Goal: Task Accomplishment & Management: Manage account settings

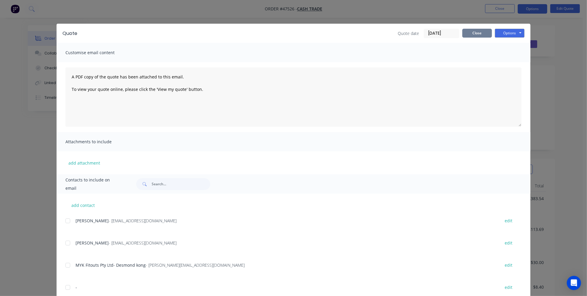
click at [483, 33] on button "Close" at bounding box center [477, 33] width 30 height 9
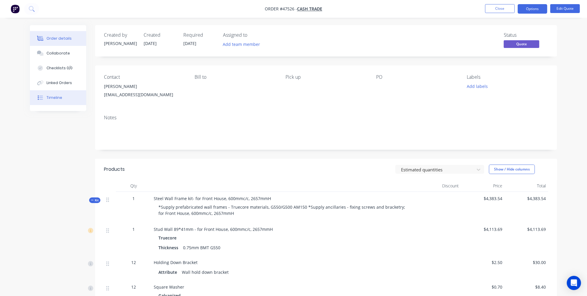
click at [40, 94] on button "Timeline" at bounding box center [58, 97] width 56 height 15
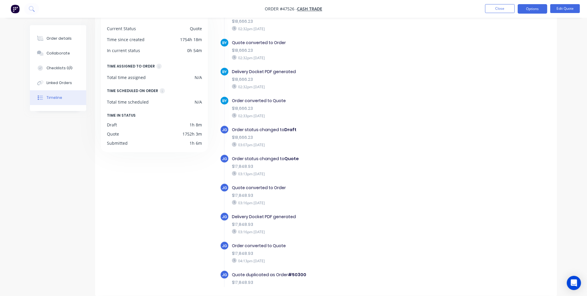
scroll to position [568, 0]
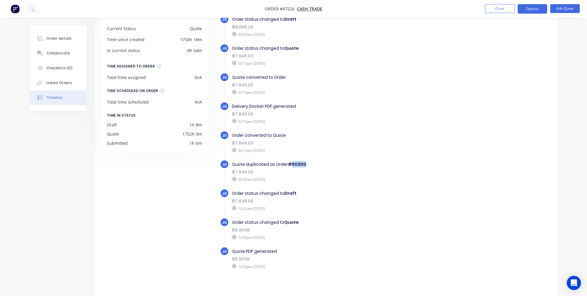
drag, startPoint x: 303, startPoint y: 158, endPoint x: 292, endPoint y: 157, distance: 10.4
click at [292, 161] on div "Quote duplicated as Order #50300" at bounding box center [334, 164] width 205 height 6
copy b "50300"
click at [17, 7] on img "button" at bounding box center [15, 8] width 9 height 9
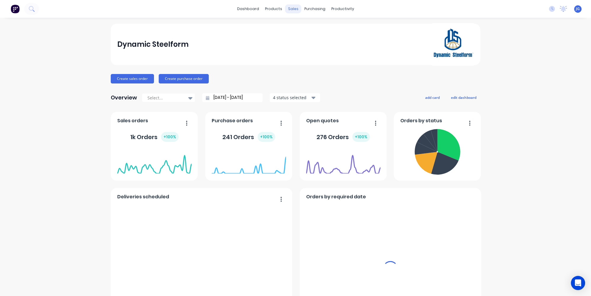
click at [291, 9] on div "sales" at bounding box center [293, 8] width 16 height 9
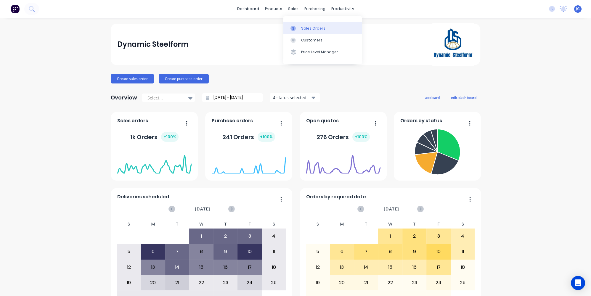
click at [299, 27] on link "Sales Orders" at bounding box center [322, 28] width 78 height 12
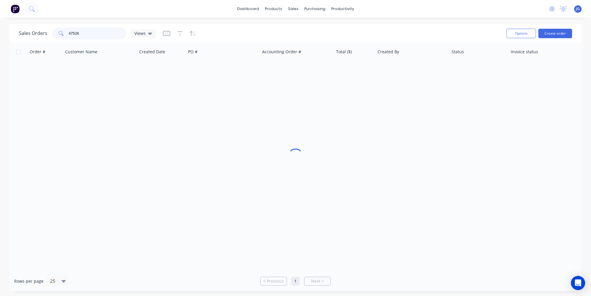
click at [36, 30] on div "Sales Orders 47526 Views" at bounding box center [87, 34] width 137 height 12
paste input "50300"
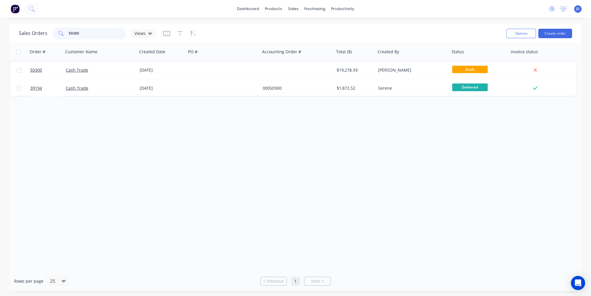
type input "50300"
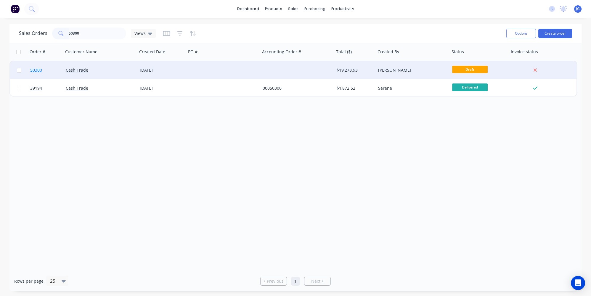
click at [56, 70] on link "50300" at bounding box center [48, 70] width 36 height 18
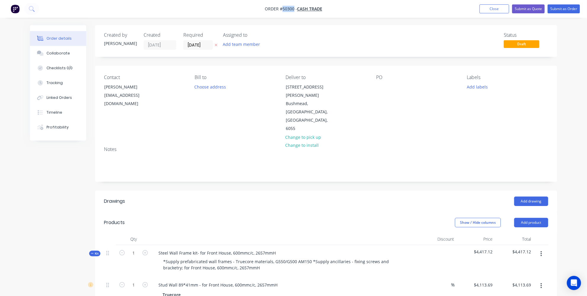
drag, startPoint x: 294, startPoint y: 8, endPoint x: 282, endPoint y: 10, distance: 11.7
click at [282, 10] on span "Order #50300 -" at bounding box center [281, 9] width 32 height 6
copy span "50300"
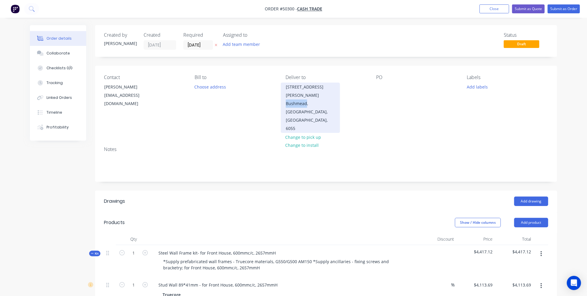
drag, startPoint x: 306, startPoint y: 94, endPoint x: 285, endPoint y: 96, distance: 20.7
click at [286, 99] on div "Bushmead, Western Australia, Australia, 6055" at bounding box center [310, 115] width 49 height 33
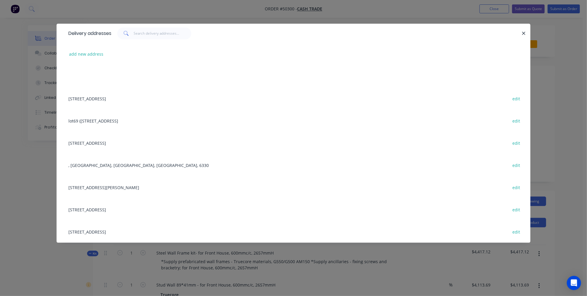
copy div "Bushmead"
click at [22, 142] on div "Delivery addresses add new address 31 Belvedaire Way, Lynwood WA 6147 edit lot6…" at bounding box center [293, 148] width 587 height 296
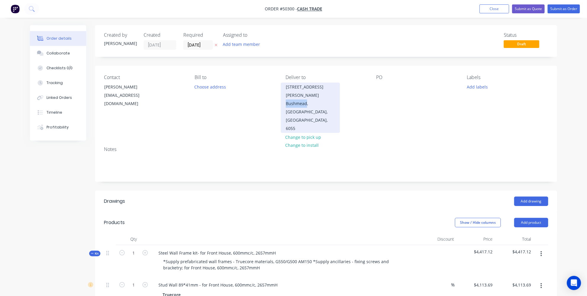
copy div "Bushmead"
drag, startPoint x: 285, startPoint y: 95, endPoint x: 306, endPoint y: 94, distance: 21.4
click at [306, 94] on div "14 Carina Lane Bushmead, Western Australia, Australia, 6055" at bounding box center [310, 108] width 59 height 50
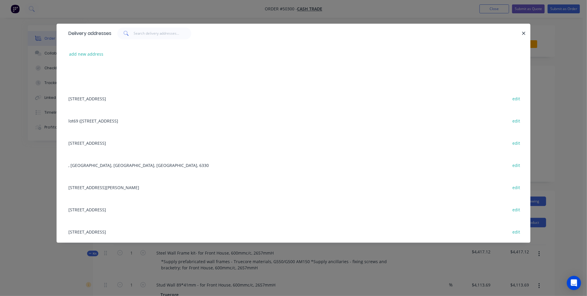
click at [89, 254] on div "Delivery addresses add new address 31 Belvedaire Way, Lynwood WA 6147 edit lot6…" at bounding box center [293, 148] width 587 height 296
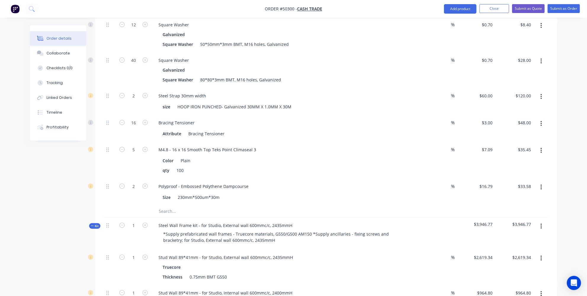
scroll to position [403, 0]
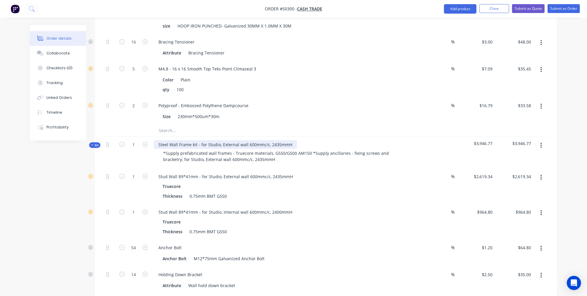
click at [218, 140] on div "Steel Wall Frame kit - for Studio, External wall 600mmc/c, 2435mmH" at bounding box center [225, 144] width 143 height 9
click at [232, 140] on div "Steel Wall Frame kit - for GYM, External wall 600mmc/c, 2435mmH" at bounding box center [224, 144] width 140 height 9
click at [233, 140] on div "Steel Wall Frame kit - for GYM, External wall 600mmc/c, 2435mmH" at bounding box center [224, 144] width 140 height 9
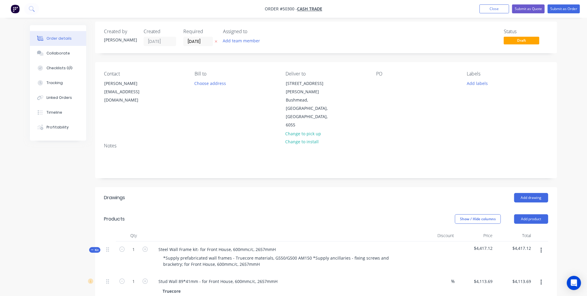
scroll to position [0, 0]
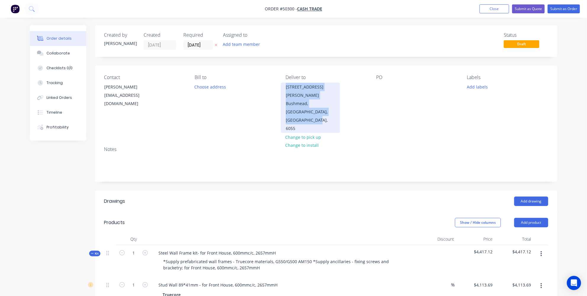
copy div "14 Carina Lane Bushmead, Western Australia, Australia, 6055"
drag, startPoint x: 336, startPoint y: 101, endPoint x: 284, endPoint y: 84, distance: 54.7
click at [284, 84] on div "14 Carina Lane Bushmead, Western Australia, Australia, 6055" at bounding box center [310, 108] width 59 height 50
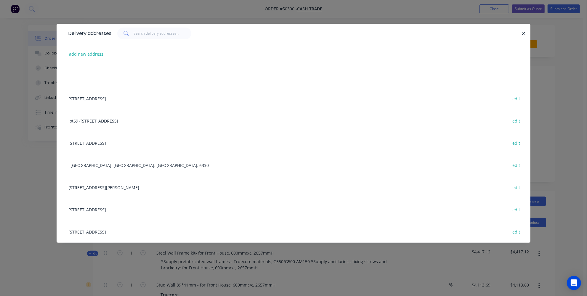
click at [35, 137] on div "Delivery addresses add new address 31 Belvedaire Way, Lynwood WA 6147 edit lot6…" at bounding box center [293, 148] width 587 height 296
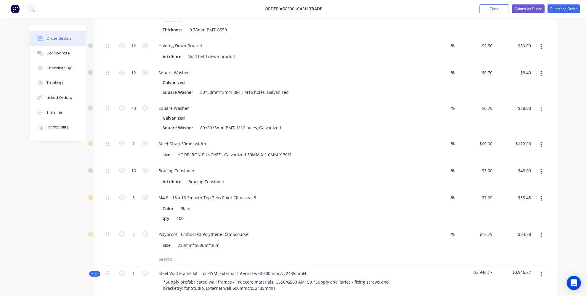
scroll to position [296, 0]
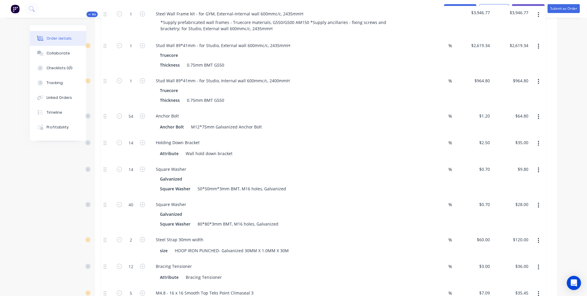
drag, startPoint x: 107, startPoint y: 223, endPoint x: 105, endPoint y: 12, distance: 211.9
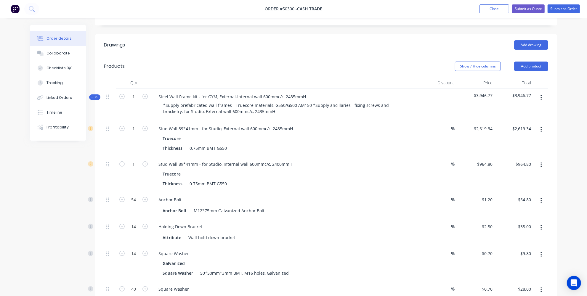
scroll to position [161, 0]
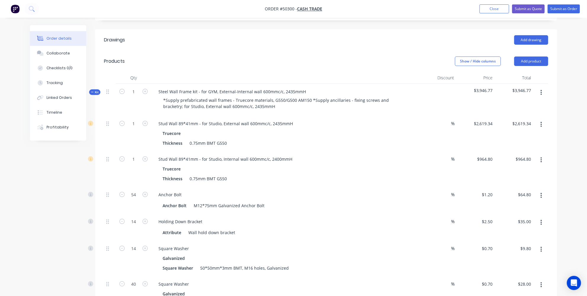
click at [537, 119] on button "button" at bounding box center [541, 124] width 14 height 11
click at [179, 119] on div "Stud Wall 89*41mm - for Studio, External wall 600mmc/c, 2435mmH" at bounding box center [226, 123] width 144 height 9
click at [539, 87] on button "button" at bounding box center [541, 92] width 14 height 11
drag, startPoint x: 539, startPoint y: 98, endPoint x: 542, endPoint y: 97, distance: 3.2
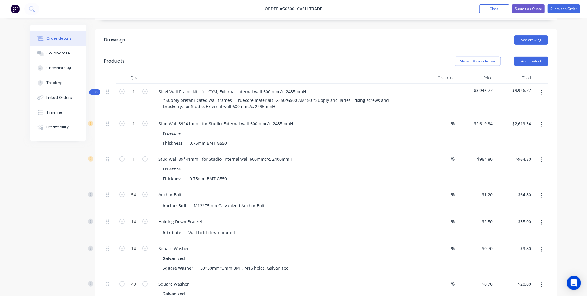
click at [542, 119] on button "button" at bounding box center [541, 124] width 14 height 11
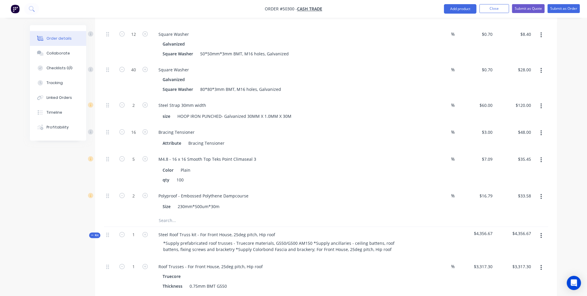
scroll to position [753, 0]
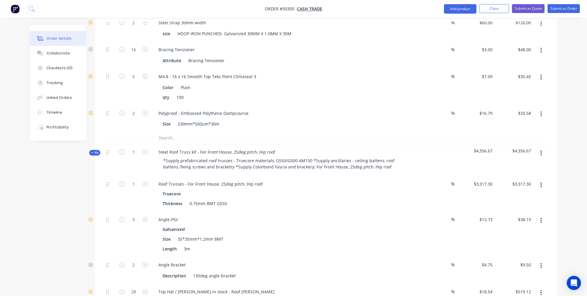
click at [538, 148] on button "button" at bounding box center [541, 153] width 14 height 11
click at [566, 147] on div "Order details Collaborate Checklists 0/0 Tracking Linked Orders Timeline Profit…" at bounding box center [293, 12] width 587 height 1530
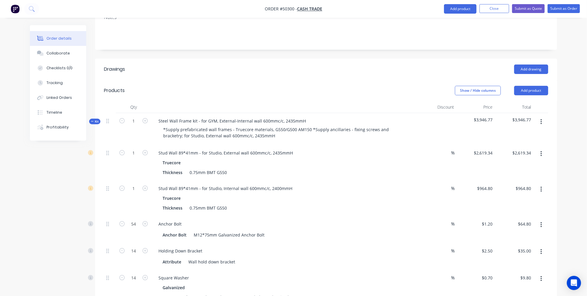
scroll to position [107, 0]
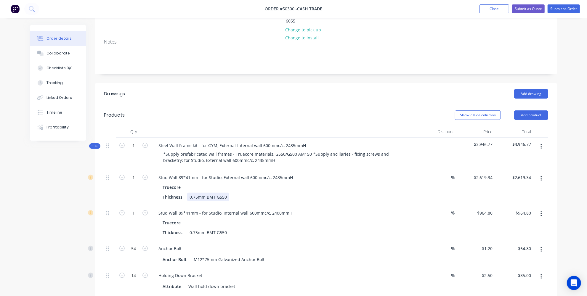
click at [194, 193] on div "0.75mm BMT G550" at bounding box center [208, 197] width 42 height 9
click at [197, 193] on div "0.75mm BMT G550" at bounding box center [208, 197] width 42 height 9
click at [311, 244] on div "Anchor Bolt" at bounding box center [285, 248] width 262 height 9
click at [204, 228] on div "0.75mm BMT G550" at bounding box center [208, 232] width 42 height 9
drag, startPoint x: 197, startPoint y: 205, endPoint x: 182, endPoint y: 205, distance: 14.5
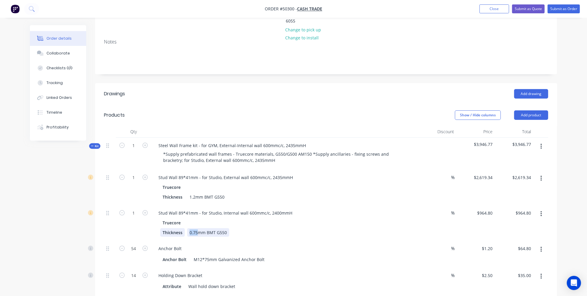
click at [182, 228] on div "Thickness 0.75mm BMT G550" at bounding box center [283, 232] width 246 height 9
click at [288, 213] on div "Stud Wall 89*41mm - for Studio, Internal wall 600mmc/c, 2400mmH Truecore Thickn…" at bounding box center [284, 223] width 266 height 36
click at [219, 173] on div "Stud Wall 89*41mm - for Studio, External wall 600mmc/c, 2435mmH" at bounding box center [226, 177] width 144 height 9
click at [220, 209] on div "Stud Wall 89*41mm - for Studio, Internal wall 600mmc/c, 2400mmH" at bounding box center [225, 213] width 143 height 9
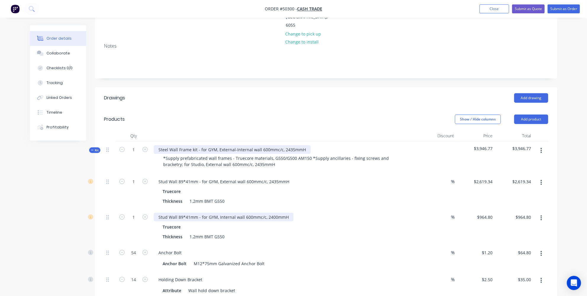
scroll to position [161, 0]
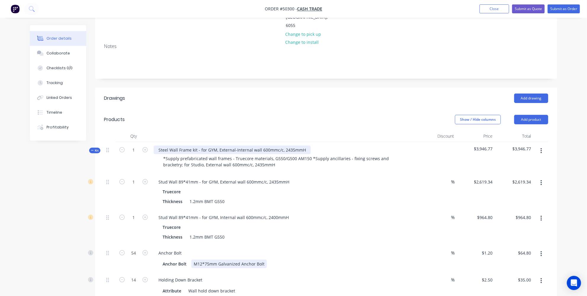
drag, startPoint x: 295, startPoint y: 188, endPoint x: 299, endPoint y: 171, distance: 17.2
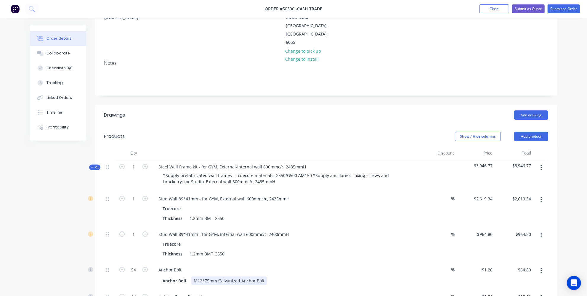
scroll to position [107, 0]
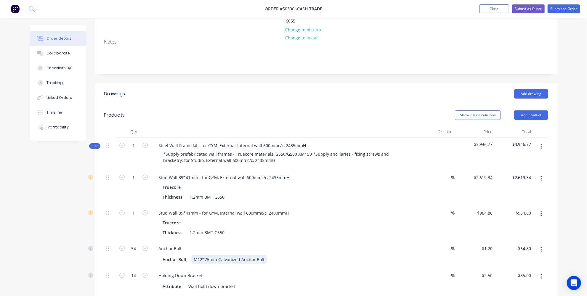
click at [216, 255] on div "M12*75mm Galvanized Anchor Bolt" at bounding box center [228, 259] width 75 height 9
click at [213, 241] on div "Anchor Bolt Anchor Bolt M12*75mm Galvanized Anchor Bolt" at bounding box center [284, 254] width 266 height 27
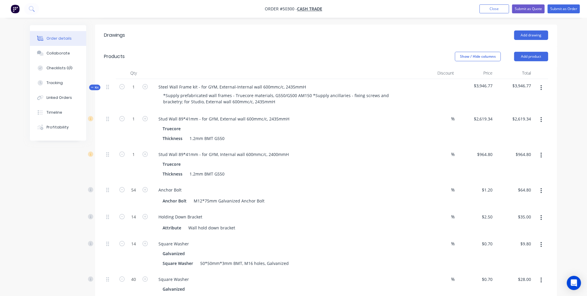
scroll to position [134, 0]
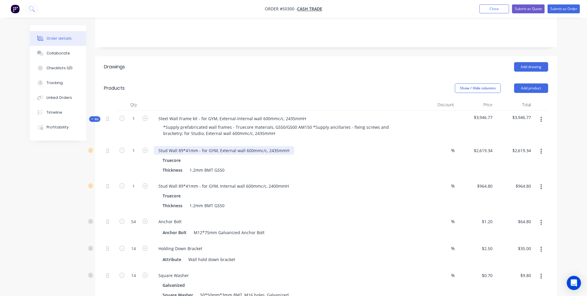
click at [276, 146] on div "Stud Wall 89*41mm - for GYM, External wall 600mmc/c, 2435mmH" at bounding box center [224, 150] width 140 height 9
click at [253, 146] on div "Stud Wall 89*41mm - for GYM, External wall 600mmc/c, 2435mmH" at bounding box center [224, 150] width 140 height 9
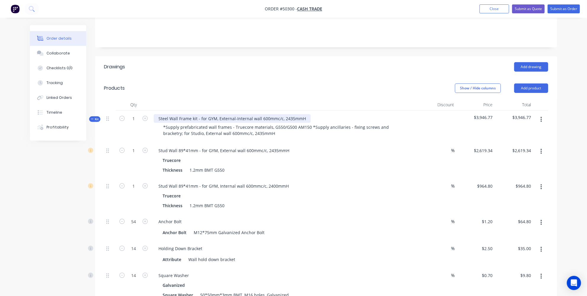
click at [304, 114] on div "Steel Wall Frame kit - for GYM, External-Internal wall 600mmc/c, 2435mmH" at bounding box center [232, 118] width 157 height 9
click at [489, 146] on input "2619.34" at bounding box center [484, 150] width 22 height 9
type input "$2,619.34"
click at [238, 156] on div "Truecore" at bounding box center [284, 160] width 244 height 9
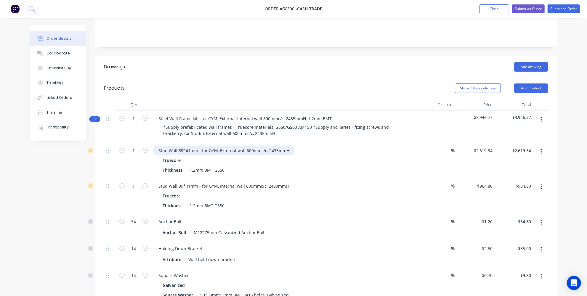
click at [233, 146] on div "Stud Wall 89*41mm - for GYM, External wall 600mmc/c, 2435mmH" at bounding box center [224, 150] width 140 height 9
click at [234, 146] on div "Stud Wall 89*41mm - for GYM, External wall 600mmc/c, 2435mmH" at bounding box center [224, 150] width 140 height 9
click at [542, 182] on button "button" at bounding box center [541, 187] width 14 height 11
click at [502, 222] on div "Delete" at bounding box center [520, 226] width 46 height 9
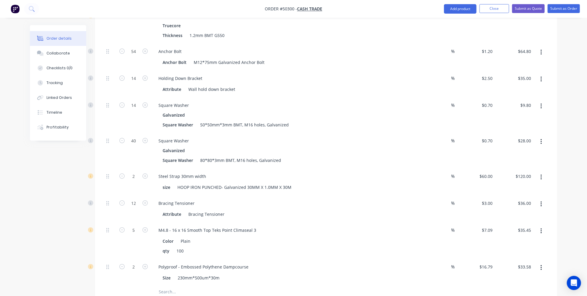
scroll to position [376, 0]
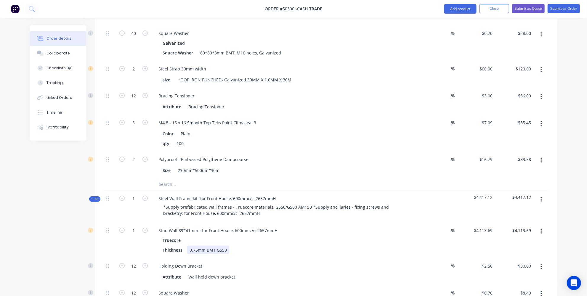
click at [195, 246] on div "0.75mm BMT G550" at bounding box center [208, 250] width 42 height 9
drag, startPoint x: 199, startPoint y: 221, endPoint x: 190, endPoint y: 221, distance: 9.5
click at [190, 246] on div "0.75mm BMT G550" at bounding box center [208, 250] width 42 height 9
drag, startPoint x: 191, startPoint y: 222, endPoint x: 196, endPoint y: 220, distance: 5.2
click at [191, 246] on div "0.75mm BMT G550" at bounding box center [208, 250] width 42 height 9
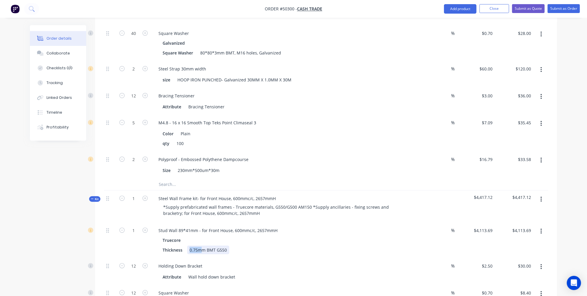
click at [198, 246] on div "0.75mm BMT G550" at bounding box center [208, 250] width 42 height 9
drag, startPoint x: 198, startPoint y: 221, endPoint x: 181, endPoint y: 220, distance: 16.9
click at [181, 246] on div "Thickness 0.75mm BMT G550" at bounding box center [283, 250] width 246 height 9
click at [190, 246] on div "0.75mm BMT G550" at bounding box center [208, 250] width 42 height 9
drag, startPoint x: 197, startPoint y: 220, endPoint x: 189, endPoint y: 220, distance: 8.3
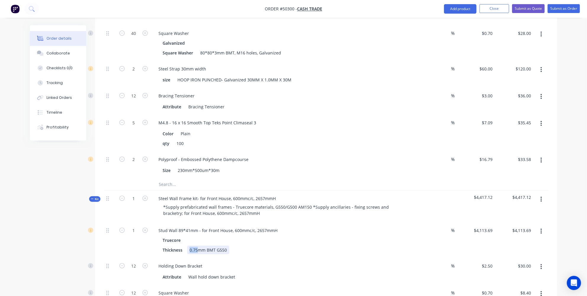
click at [189, 246] on div "0.75mm BMT G550" at bounding box center [208, 250] width 42 height 9
click at [237, 246] on div "Thickness 1.2mm BMT G550" at bounding box center [283, 250] width 246 height 9
drag, startPoint x: 239, startPoint y: 205, endPoint x: 243, endPoint y: 200, distance: 6.3
click at [239, 226] on div "Stud Wall 89*41mm - for Front House, 600mmc/c, 2657mmH" at bounding box center [218, 230] width 128 height 9
click at [257, 226] on div "Stud Wall 89*41mm - for Front House, 600mmc/c, 2657mmH" at bounding box center [218, 230] width 128 height 9
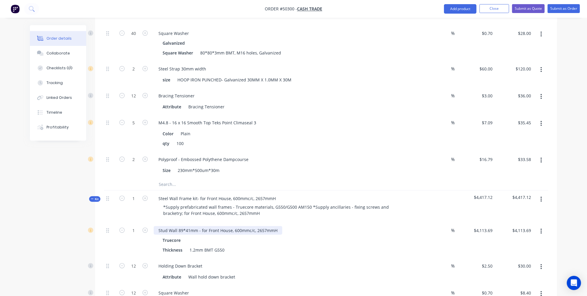
click at [278, 226] on div "Stud Wall 89*41mm - for Front House, 600mmc/c, 2657mmH" at bounding box center [218, 230] width 128 height 9
click at [276, 194] on div "Steel Wall Frame kit- for Front House, 600mmc/c, 2657mmH" at bounding box center [217, 198] width 127 height 9
click at [237, 226] on div "Stud Wall 89*41mm - for Front House, 600mmc/c, 2657mmH" at bounding box center [218, 230] width 128 height 9
click at [200, 226] on div "Stud Wall 89*41mm - for Front House, 600mmc/c, 2657mmH" at bounding box center [218, 230] width 128 height 9
click at [245, 236] on div "Truecore" at bounding box center [284, 240] width 244 height 9
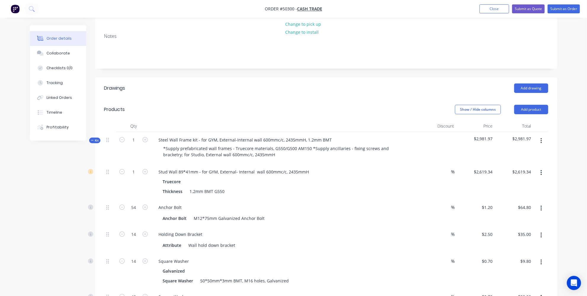
scroll to position [80, 0]
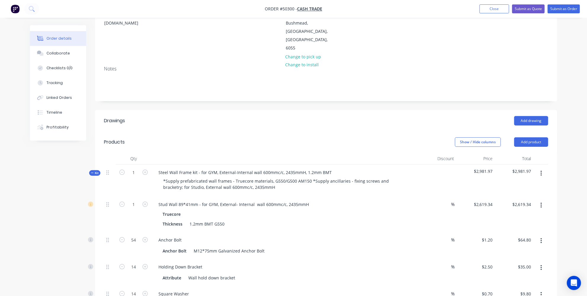
click at [392, 210] on div "Truecore" at bounding box center [284, 214] width 244 height 9
click at [488, 196] on div "$2,619.34 $2,619.34" at bounding box center [475, 214] width 38 height 36
click at [488, 200] on input "2619.34" at bounding box center [485, 204] width 18 height 9
type input "$3,588.00"
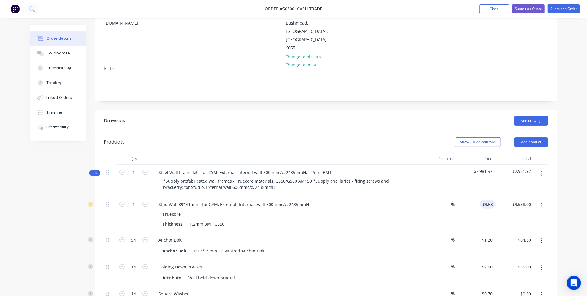
click at [374, 236] on div "Anchor Bolt" at bounding box center [285, 240] width 262 height 9
click at [136, 236] on input "54" at bounding box center [133, 240] width 15 height 9
type input "25"
type input "$30.00"
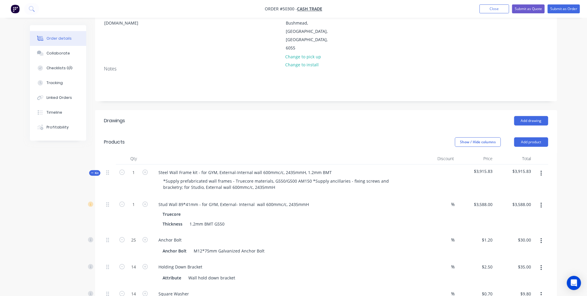
click at [136, 262] on input "14" at bounding box center [133, 266] width 15 height 9
type input "5"
type input "$12.50"
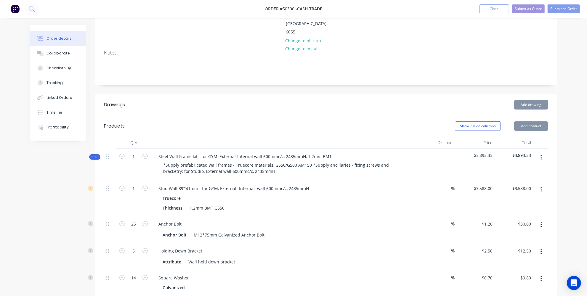
scroll to position [107, 0]
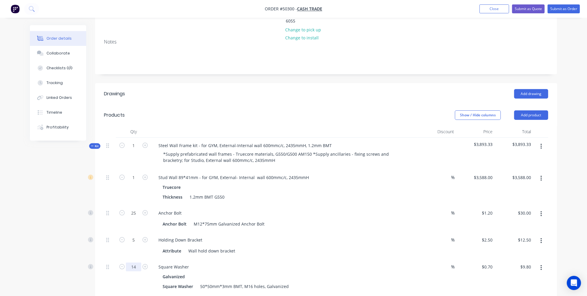
click at [138, 262] on input "14" at bounding box center [133, 266] width 15 height 9
type input "5"
type input "$3.50"
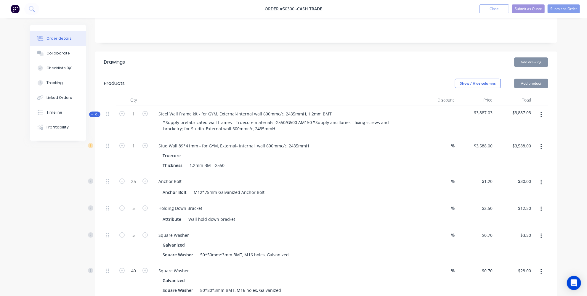
scroll to position [161, 0]
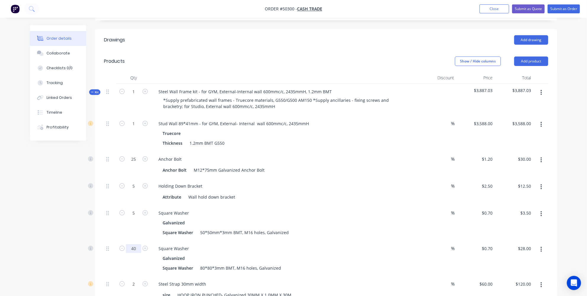
click at [136, 244] on input "40" at bounding box center [133, 248] width 15 height 9
type input "25"
type input "$17.50"
click at [137, 244] on input "25" at bounding box center [133, 248] width 15 height 9
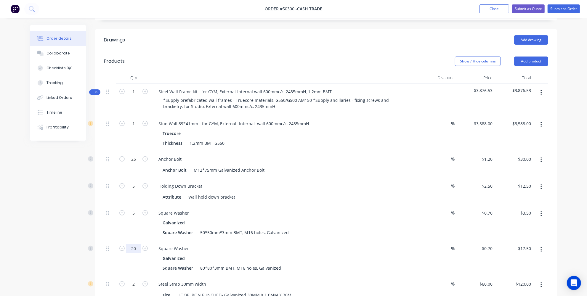
type input "20"
type input "$14.00"
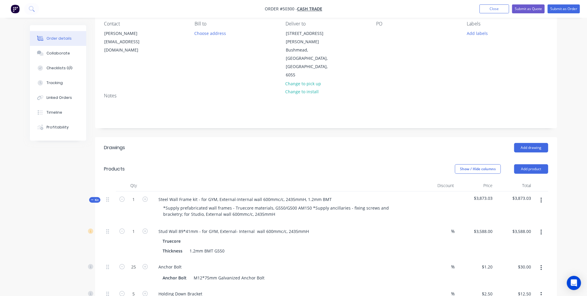
scroll to position [0, 0]
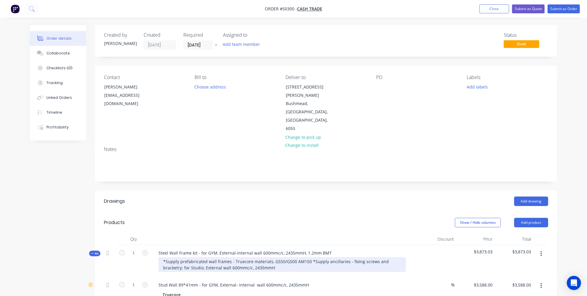
click at [341, 257] on div "*Supply prefabricated wall frames - Truecore materials, G550/G500 AM150 *Supply…" at bounding box center [281, 264] width 247 height 15
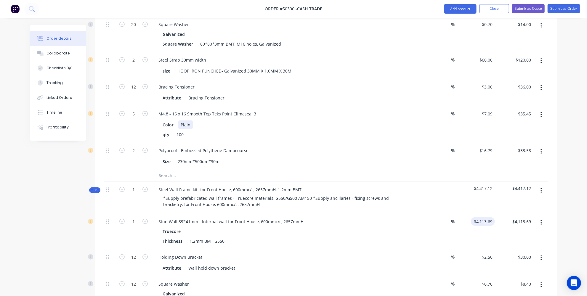
scroll to position [385, 0]
click at [489, 217] on input "4113.69" at bounding box center [485, 221] width 18 height 9
click at [428, 249] on div "%" at bounding box center [437, 262] width 38 height 27
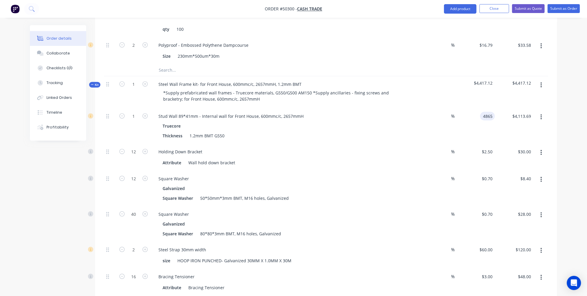
scroll to position [483, 0]
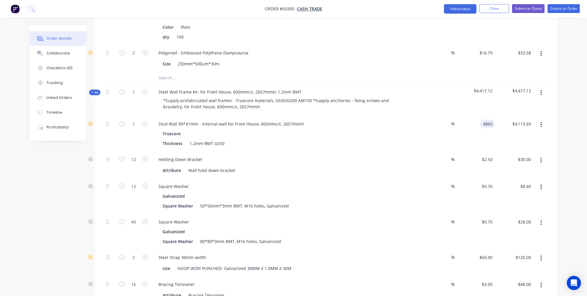
type input "$4,865.00"
click at [543, 152] on div at bounding box center [540, 165] width 15 height 27
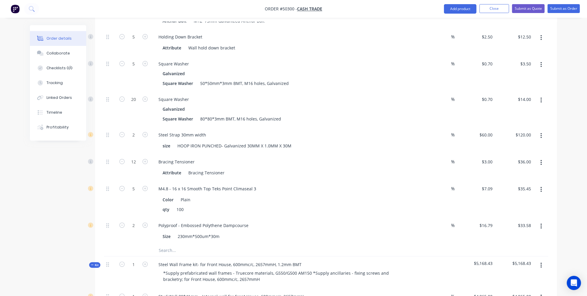
scroll to position [294, 0]
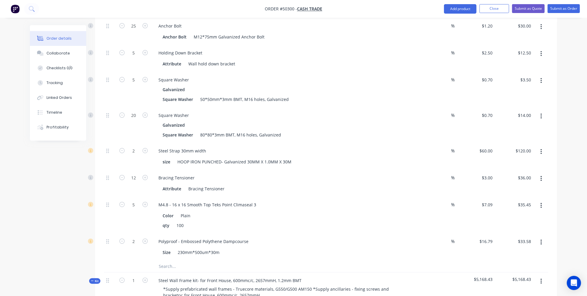
click at [140, 143] on div "2" at bounding box center [134, 156] width 36 height 27
click at [119, 147] on button "button" at bounding box center [122, 150] width 8 height 6
type input "1"
type input "$60.00"
click at [123, 175] on icon "button" at bounding box center [121, 177] width 5 height 5
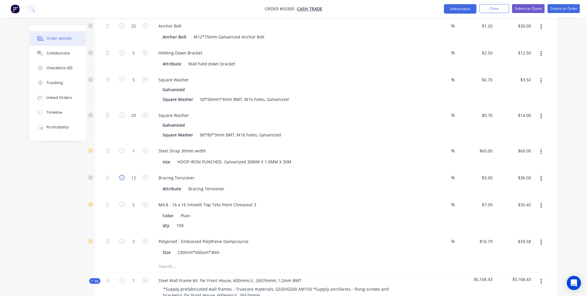
type input "11"
type input "$33.00"
click at [123, 175] on icon "button" at bounding box center [121, 177] width 5 height 5
type input "10"
type input "$30.00"
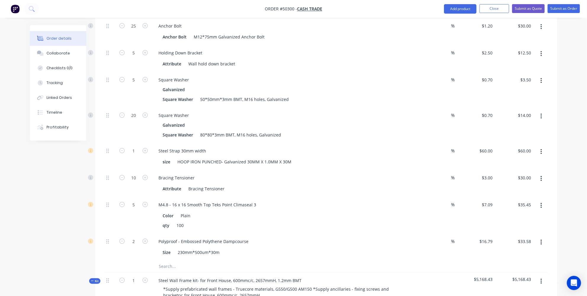
click at [124, 202] on icon "button" at bounding box center [121, 204] width 5 height 5
type input "4"
type input "$28.36"
click at [124, 202] on icon "button" at bounding box center [121, 204] width 5 height 5
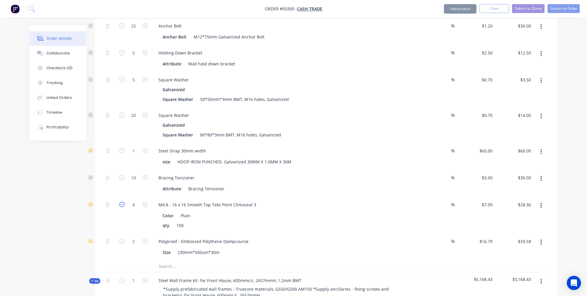
type input "3"
type input "$21.27"
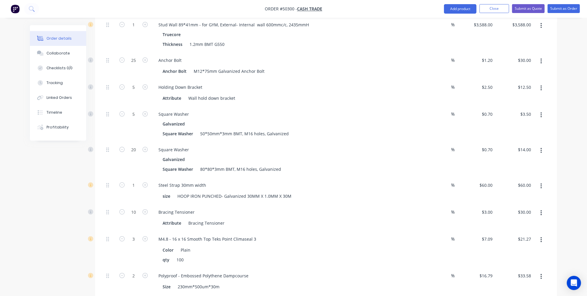
scroll to position [268, 0]
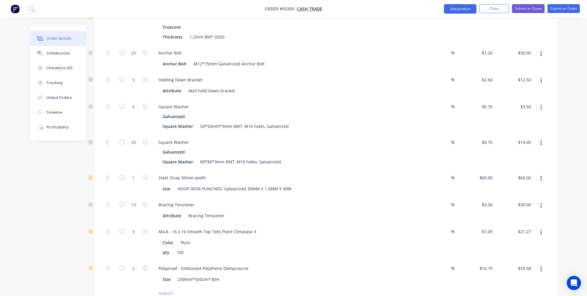
click at [131, 224] on div "3" at bounding box center [134, 242] width 36 height 37
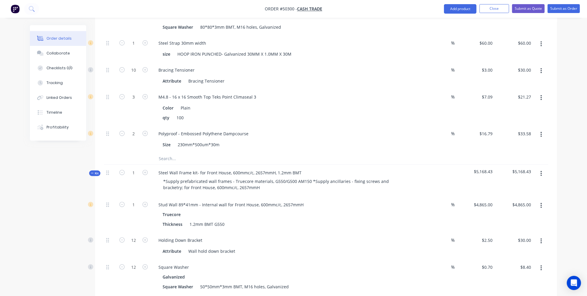
scroll to position [375, 0]
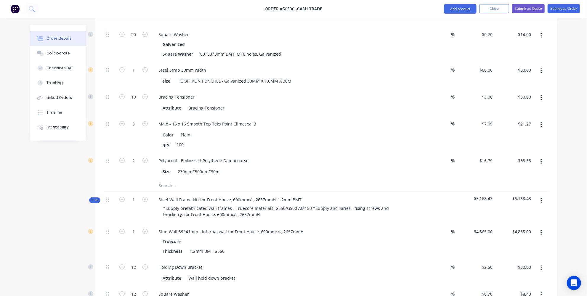
click at [540, 158] on icon "button" at bounding box center [540, 161] width 1 height 7
click at [510, 196] on div "Delete" at bounding box center [520, 200] width 46 height 9
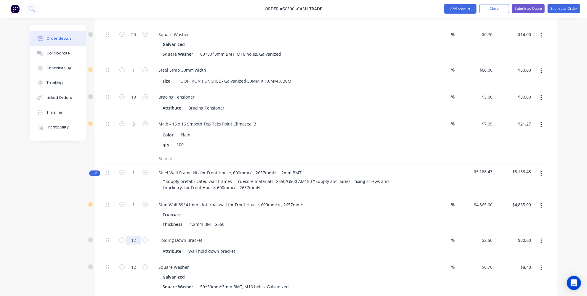
click at [136, 236] on input "12" at bounding box center [133, 240] width 15 height 9
type input "35"
type input "$87.50"
click at [135, 263] on input "12" at bounding box center [133, 267] width 15 height 9
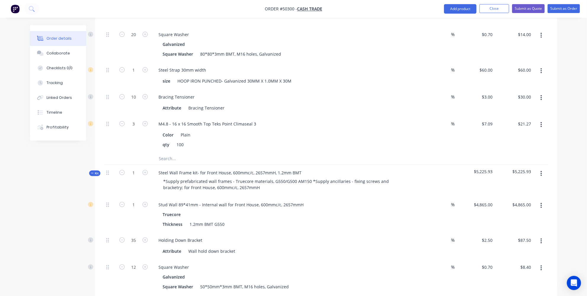
click at [224, 273] on div "Galvanized" at bounding box center [284, 277] width 244 height 9
click at [137, 263] on input "12" at bounding box center [133, 267] width 15 height 9
type input "10"
type input "$7.00"
click at [131, 232] on div "35" at bounding box center [134, 245] width 36 height 27
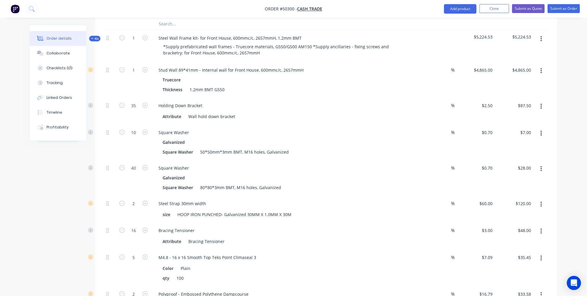
scroll to position [483, 0]
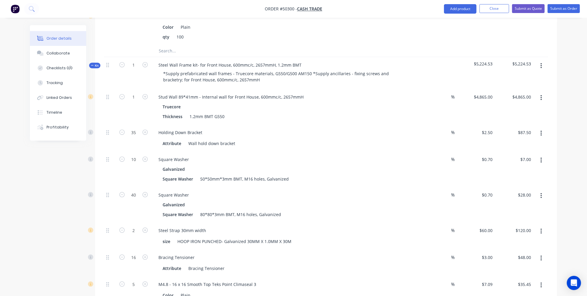
click at [131, 187] on div "40" at bounding box center [134, 205] width 36 height 36
click at [132, 191] on input "40" at bounding box center [133, 195] width 15 height 9
type input "10"
type input "$7.00"
click at [116, 187] on div "10" at bounding box center [134, 205] width 36 height 36
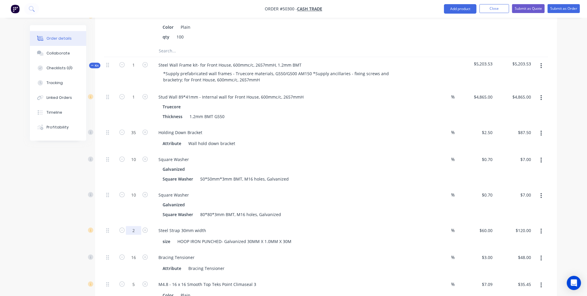
click at [136, 226] on input "2" at bounding box center [133, 230] width 15 height 9
click at [130, 187] on div "10" at bounding box center [134, 205] width 36 height 36
click at [136, 191] on input "10" at bounding box center [133, 195] width 15 height 9
type input "30"
type input "$21.00"
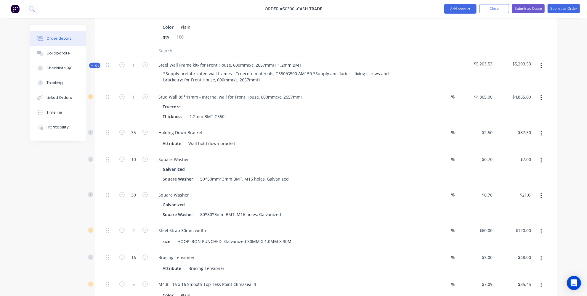
click at [90, 191] on div "Created by Jessica Created 13/10/25 Required 13/10/25 Assigned to Add team memb…" at bounding box center [293, 263] width 527 height 1443
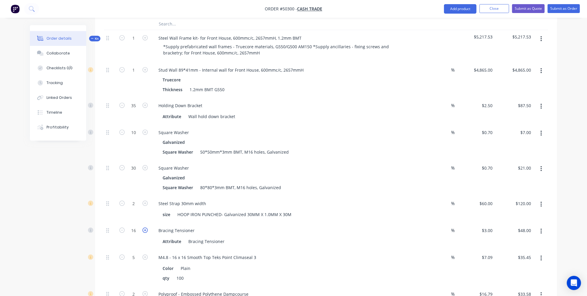
click at [146, 228] on icon "button" at bounding box center [144, 230] width 5 height 5
type input "17"
type input "$51.00"
click at [146, 228] on icon "button" at bounding box center [144, 230] width 5 height 5
type input "18"
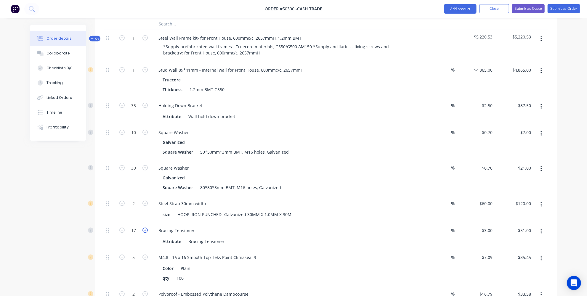
type input "$54.00"
click at [146, 228] on icon "button" at bounding box center [144, 230] width 5 height 5
type input "19"
type input "$57.00"
click at [146, 228] on icon "button" at bounding box center [144, 230] width 5 height 5
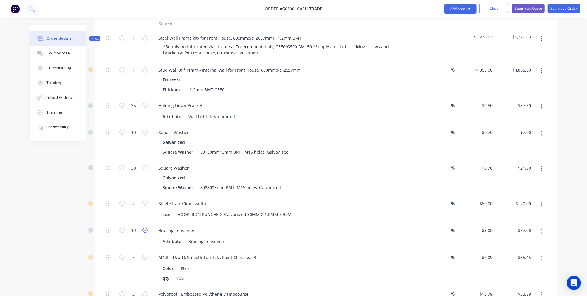
type input "20"
type input "$60.00"
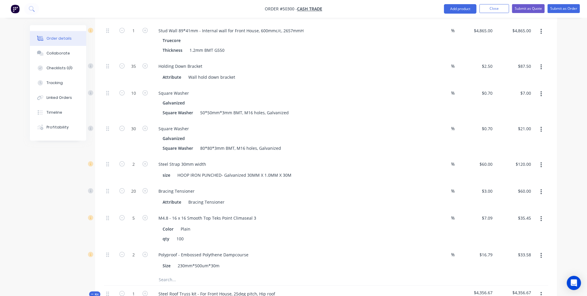
scroll to position [563, 0]
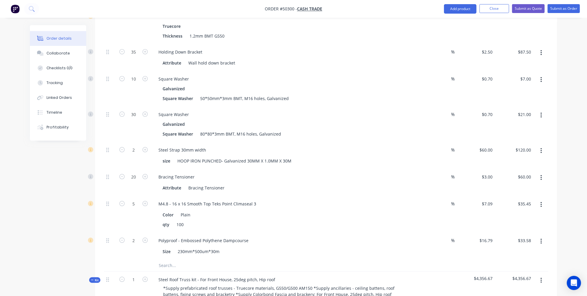
click at [542, 238] on icon "button" at bounding box center [540, 241] width 1 height 7
click at [511, 276] on div "Delete" at bounding box center [520, 280] width 46 height 9
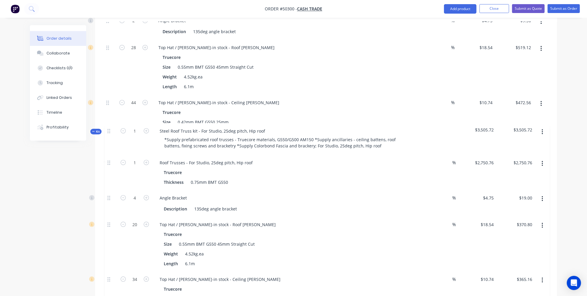
scroll to position [909, 0]
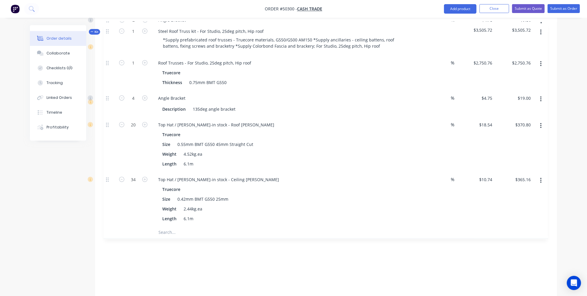
drag, startPoint x: 108, startPoint y: 214, endPoint x: 107, endPoint y: 25, distance: 189.1
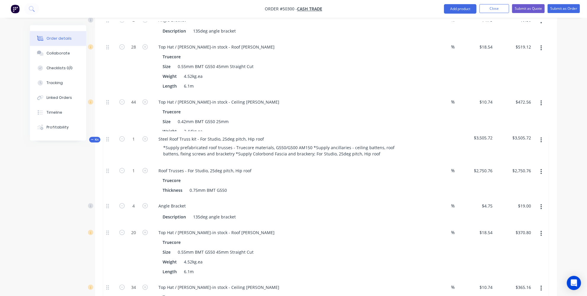
click at [107, 39] on div at bounding box center [110, 66] width 12 height 55
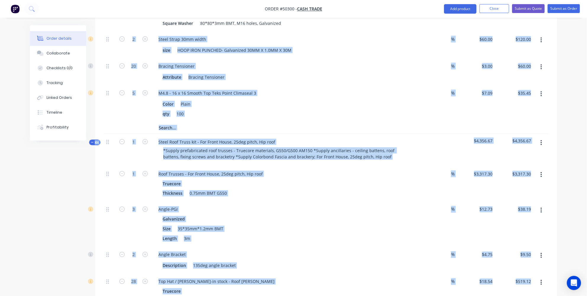
drag, startPoint x: 106, startPoint y: 140, endPoint x: 112, endPoint y: -11, distance: 151.3
click at [112, 0] on html "Order #50300 - Cash Trade Add product Close Submit as Quote Submit as Order Ord…" at bounding box center [293, 46] width 587 height 1441
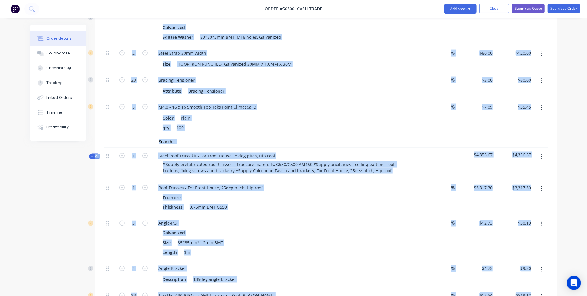
click at [75, 207] on div "Created by Jessica Created 13/10/25 Required 13/10/25 Assigned to Add team memb…" at bounding box center [293, 73] width 527 height 1416
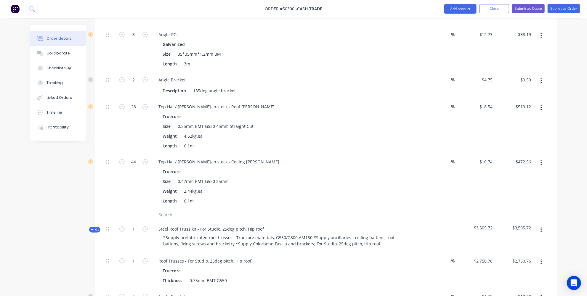
scroll to position [888, 0]
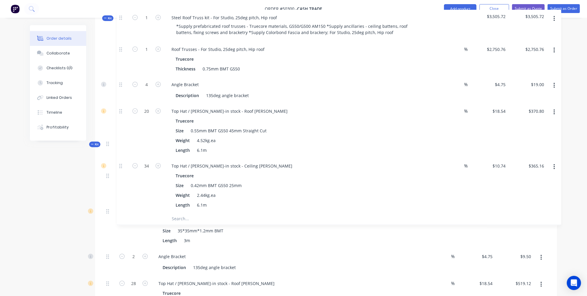
drag, startPoint x: 109, startPoint y: 200, endPoint x: 123, endPoint y: 16, distance: 184.3
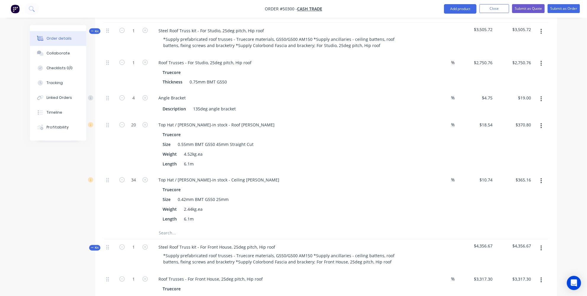
scroll to position [753, 0]
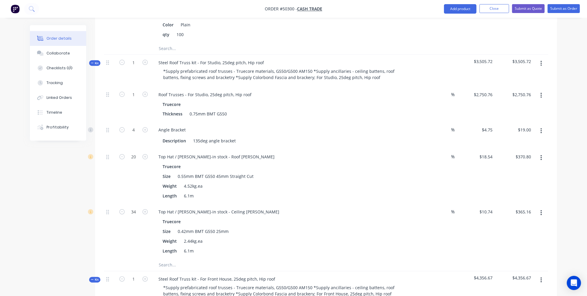
click at [540, 155] on icon "button" at bounding box center [540, 158] width 1 height 7
click at [505, 193] on div "Delete" at bounding box center [520, 197] width 46 height 9
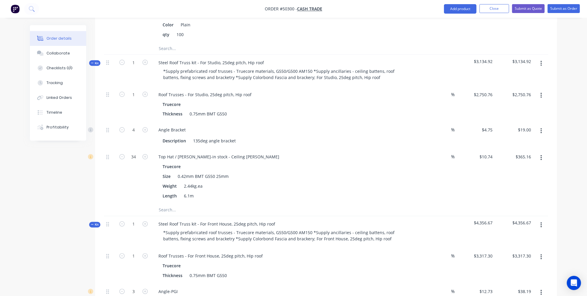
click at [541, 155] on icon "button" at bounding box center [540, 158] width 1 height 7
click at [510, 193] on div "Delete" at bounding box center [520, 197] width 46 height 9
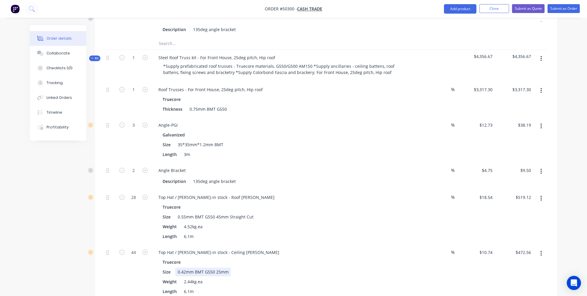
scroll to position [861, 0]
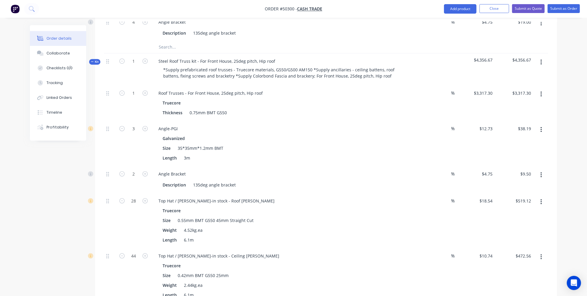
click at [538, 197] on button "button" at bounding box center [541, 202] width 14 height 11
click at [501, 237] on div "Delete" at bounding box center [520, 241] width 46 height 9
click at [538, 197] on button "button" at bounding box center [541, 202] width 14 height 11
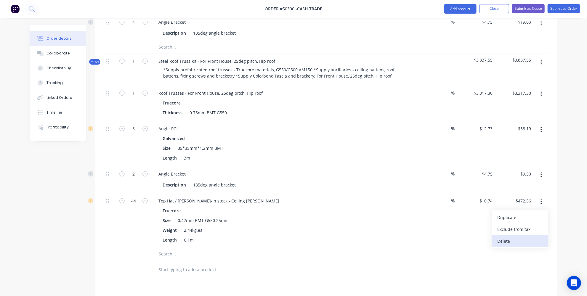
click at [507, 237] on div "Delete" at bounding box center [520, 241] width 46 height 9
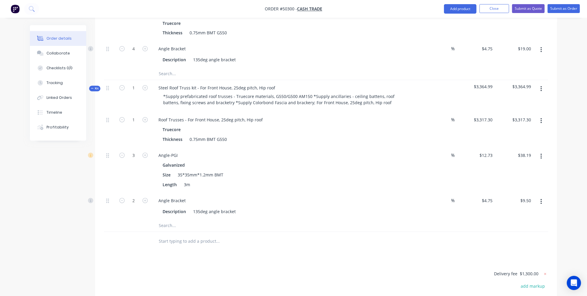
scroll to position [834, 0]
click at [132, 152] on input "3" at bounding box center [133, 156] width 15 height 9
type input "10"
type input "$127.30"
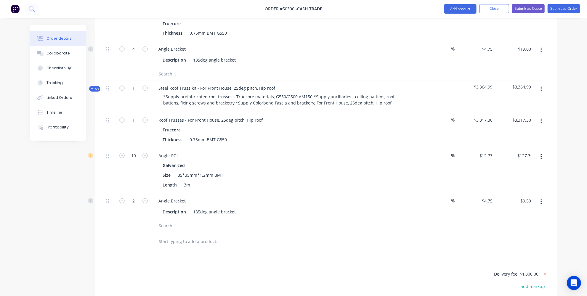
click at [133, 197] on input "2" at bounding box center [133, 201] width 15 height 9
type input "10"
type input "$47.50"
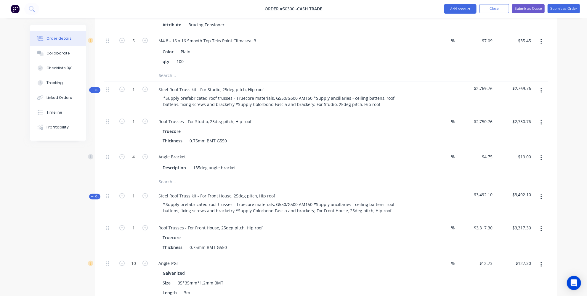
scroll to position [726, 0]
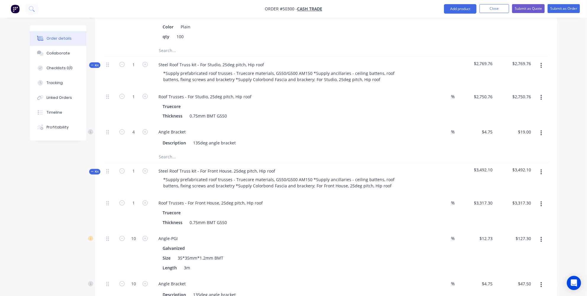
scroll to position [780, 0]
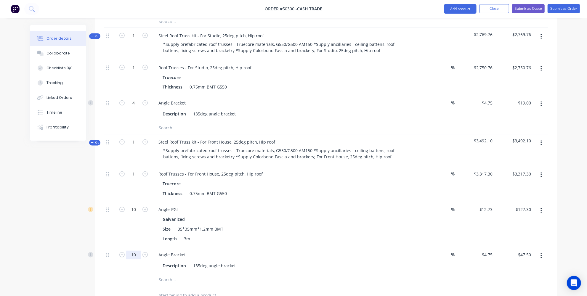
click at [139, 251] on input "10" at bounding box center [133, 255] width 15 height 9
type input "4"
type input "$19.00"
drag, startPoint x: 134, startPoint y: 226, endPoint x: 140, endPoint y: 228, distance: 6.9
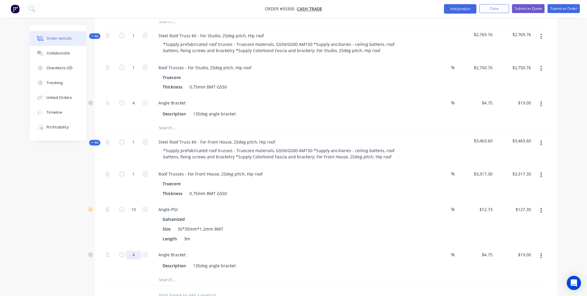
click at [134, 251] on input "4" at bounding box center [133, 255] width 15 height 9
click at [136, 251] on input "4" at bounding box center [133, 255] width 15 height 9
click at [138, 99] on input "4" at bounding box center [133, 103] width 15 height 9
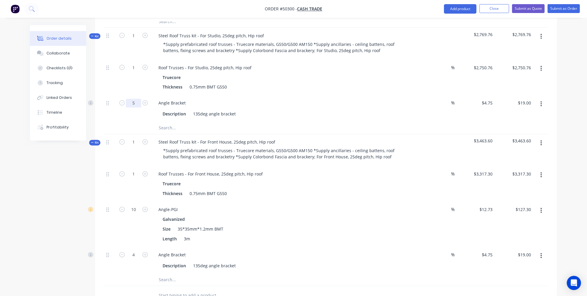
type input "5"
type input "$23.75"
click at [136, 251] on input "4" at bounding box center [133, 255] width 15 height 9
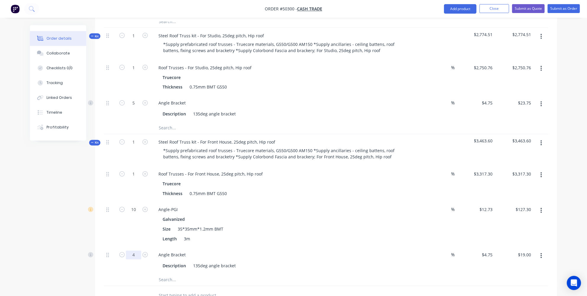
click at [132, 251] on input "4" at bounding box center [133, 255] width 15 height 9
click at [105, 274] on div at bounding box center [110, 280] width 12 height 12
click at [123, 207] on icon "button" at bounding box center [121, 209] width 5 height 5
type input "9"
type input "$114.57"
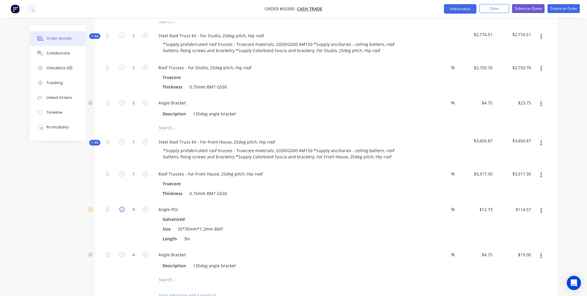
click at [123, 207] on icon "button" at bounding box center [121, 209] width 5 height 5
type input "8"
type input "$101.84"
click at [123, 207] on icon "button" at bounding box center [121, 209] width 5 height 5
type input "7"
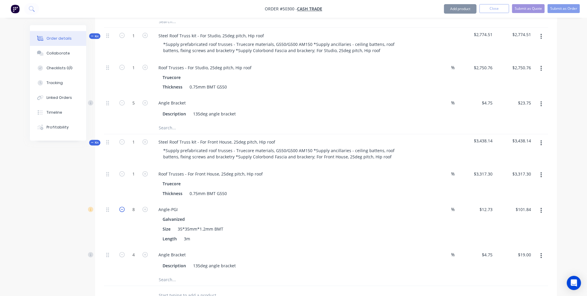
type input "$89.11"
click at [123, 207] on icon "button" at bounding box center [121, 209] width 5 height 5
type input "6"
type input "$76.38"
click at [123, 207] on icon "button" at bounding box center [121, 209] width 5 height 5
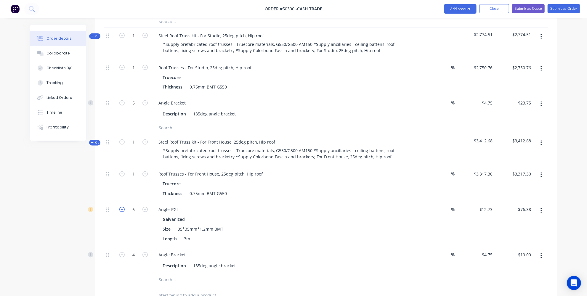
type input "5"
type input "$63.65"
click at [123, 207] on icon "button" at bounding box center [121, 209] width 5 height 5
type input "4"
type input "$50.92"
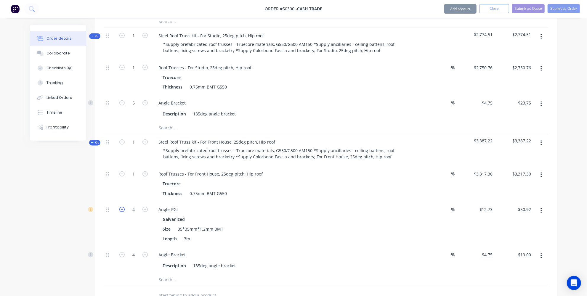
click at [123, 207] on icon "button" at bounding box center [121, 209] width 5 height 5
type input "3"
type input "$38.19"
click at [144, 207] on icon "button" at bounding box center [144, 209] width 5 height 5
type input "4"
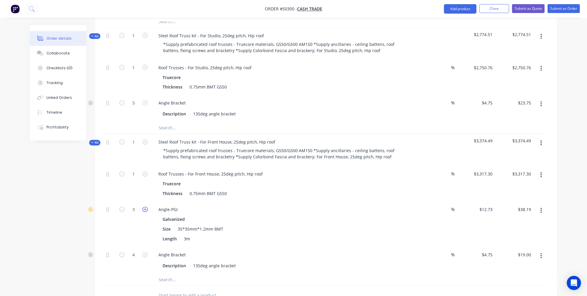
type input "$50.92"
click at [263, 170] on div "Roof Trusses - For Front House, 25deg pitch, Hip roof" at bounding box center [211, 174] width 114 height 9
click at [243, 170] on div "Roof Trusses - For Front House, 25deg pitch, Hip roof" at bounding box center [211, 174] width 114 height 9
click at [244, 170] on div "Roof Trusses - For Front House, 25deg pitch, Hip roof" at bounding box center [211, 174] width 114 height 9
click at [257, 138] on div "Steel Roof Truss kit - For Front House, 25deg pitch, Hip roof" at bounding box center [217, 142] width 126 height 9
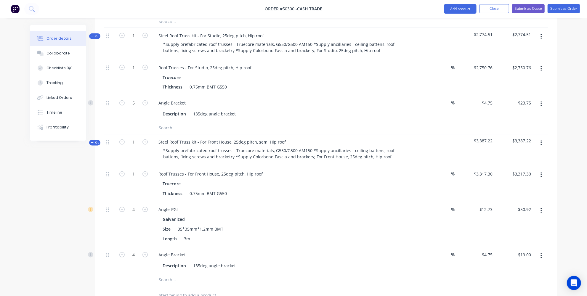
click at [256, 215] on div "Galvanized" at bounding box center [284, 219] width 244 height 9
click at [195, 189] on div "0.75mm BMT G550" at bounding box center [208, 193] width 42 height 9
click at [196, 189] on div "0.75mm BMT G550" at bounding box center [208, 193] width 42 height 9
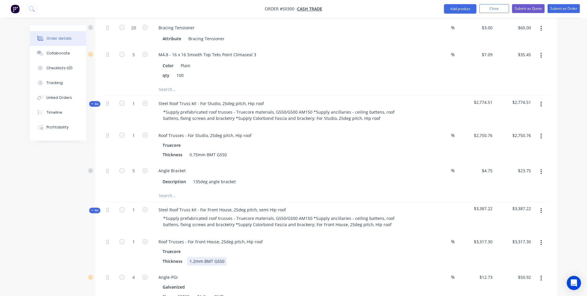
scroll to position [673, 0]
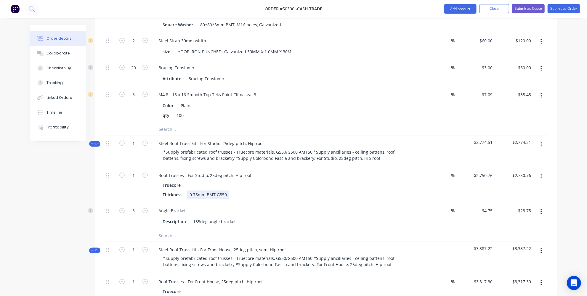
click at [196, 191] on div "0.75mm BMT G550" at bounding box center [208, 195] width 42 height 9
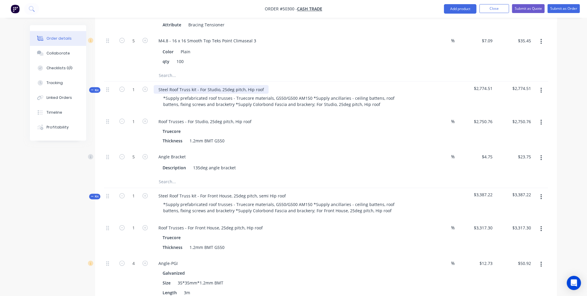
click at [216, 85] on div "Steel Roof Truss kit - For Studio, 25deg pitch, Hip roof" at bounding box center [211, 89] width 115 height 9
click at [217, 85] on div "Steel Roof Truss kit - For Studio, 25deg pitch, Hip roof" at bounding box center [211, 89] width 115 height 9
click at [218, 85] on div "Steel Roof Truss kit - For Studio, 25deg pitch, Hip roof" at bounding box center [211, 89] width 115 height 9
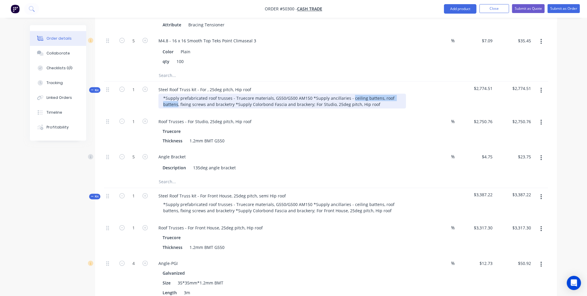
drag, startPoint x: 348, startPoint y: 68, endPoint x: 177, endPoint y: 76, distance: 171.2
click at [177, 94] on div "*Supply prefabricated roof trusses - Truecore materials, G550/G500 AM150 *Suppl…" at bounding box center [281, 101] width 247 height 15
drag, startPoint x: 258, startPoint y: 76, endPoint x: 220, endPoint y: 76, distance: 37.6
click at [220, 94] on div "*Supply prefabricated roof trusses - Truecore materials, G550/G500 AM150 *Suppl…" at bounding box center [281, 101] width 247 height 15
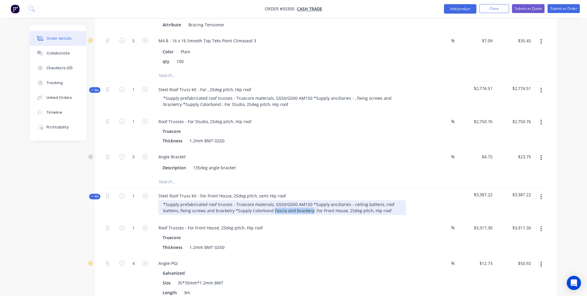
drag, startPoint x: 309, startPoint y: 182, endPoint x: 271, endPoint y: 181, distance: 37.9
click at [271, 200] on div "*Supply prefabricated roof trusses - Truecore materials, G550/G500 AM150 *Suppl…" at bounding box center [281, 207] width 247 height 15
drag, startPoint x: 343, startPoint y: 183, endPoint x: 177, endPoint y: 182, distance: 166.3
click at [177, 200] on div "*Supply prefabricated roof trusses - Truecore materials, G550/G500 AM150 *Suppl…" at bounding box center [281, 207] width 247 height 15
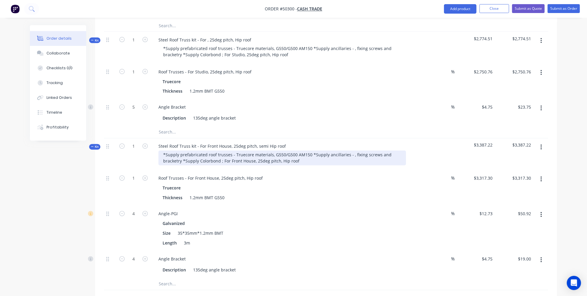
scroll to position [814, 0]
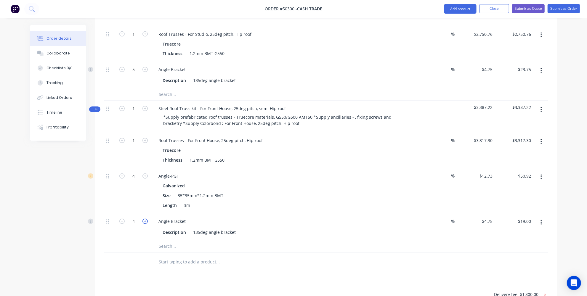
click at [147, 219] on icon "button" at bounding box center [144, 221] width 5 height 5
type input "5"
type input "$23.75"
click at [120, 219] on icon "button" at bounding box center [121, 221] width 5 height 5
type input "4"
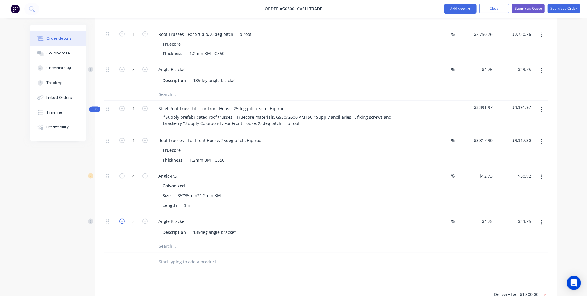
type input "$19.00"
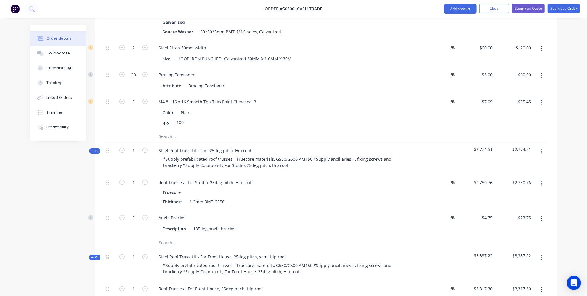
scroll to position [652, 0]
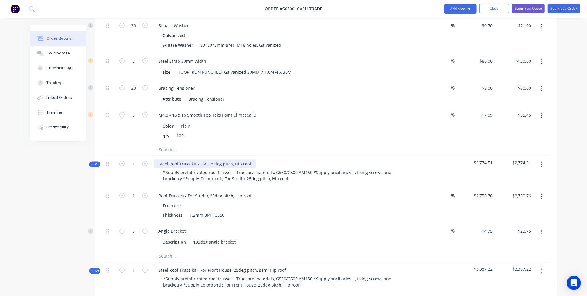
click at [204, 160] on div "Steel Roof Truss kit - For , 25deg pitch, Hip roof" at bounding box center [205, 164] width 102 height 9
click at [207, 191] on div "Roof Trusses - For Studio, 25deg pitch, Hip roof" at bounding box center [205, 195] width 102 height 9
click at [483, 191] on input "2750.76" at bounding box center [484, 195] width 22 height 9
type input "$3,622.00"
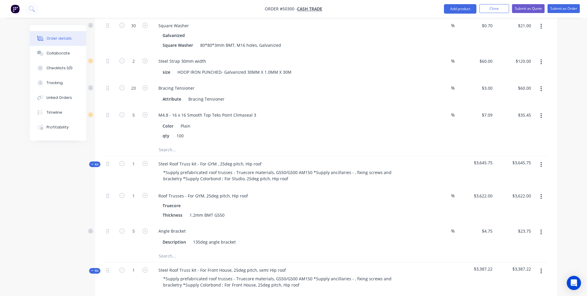
click at [550, 162] on div "Qty Discount Price Total Kit 1 Steel Wall Frame kit - for GYM, External-Interna…" at bounding box center [326, 7] width 462 height 853
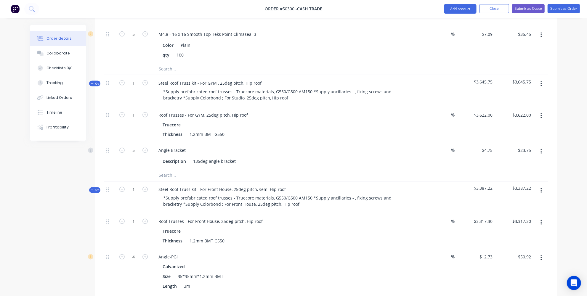
scroll to position [814, 0]
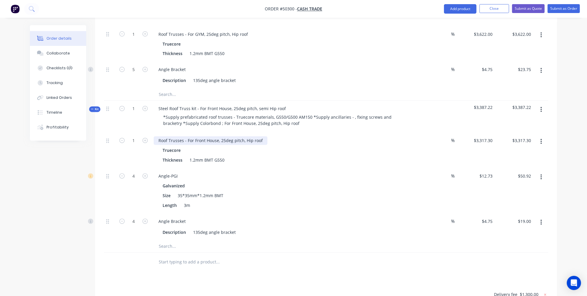
click at [244, 136] on div "Roof Trusses - For Front House, 25deg pitch, Hip roof" at bounding box center [211, 140] width 114 height 9
click at [479, 136] on input "3317.3" at bounding box center [484, 140] width 22 height 9
type input "$5,600.00"
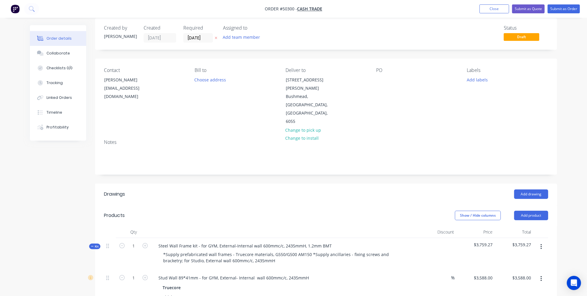
scroll to position [0, 0]
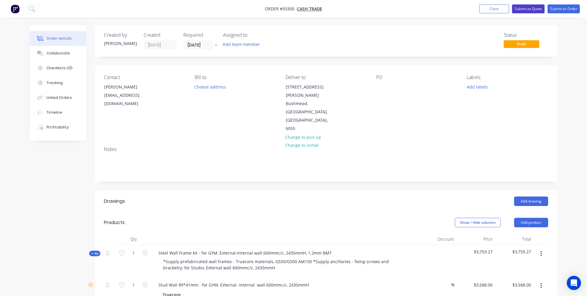
click at [531, 9] on button "Submit as Quote" at bounding box center [528, 8] width 33 height 9
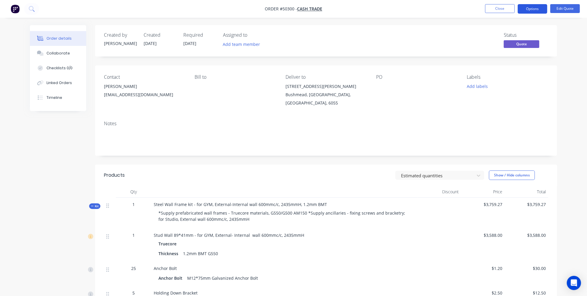
click at [527, 12] on button "Options" at bounding box center [532, 8] width 30 height 9
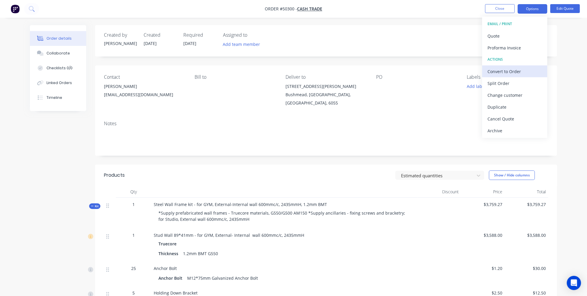
click at [501, 71] on div "Convert to Order" at bounding box center [514, 71] width 54 height 9
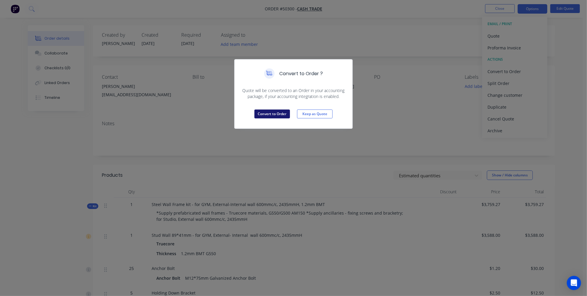
click at [265, 116] on button "Convert to Order" at bounding box center [272, 113] width 36 height 9
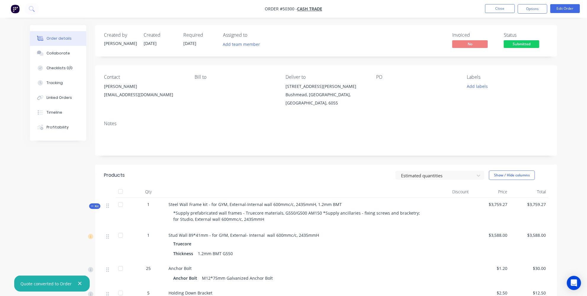
click at [538, 92] on div "Labels Add labels" at bounding box center [507, 90] width 81 height 33
click at [538, 10] on button "Options" at bounding box center [532, 8] width 30 height 9
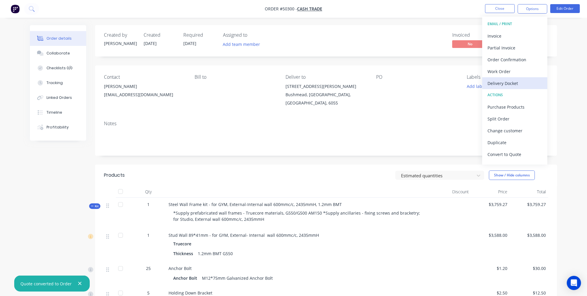
click at [494, 81] on div "Delivery Docket" at bounding box center [514, 83] width 54 height 9
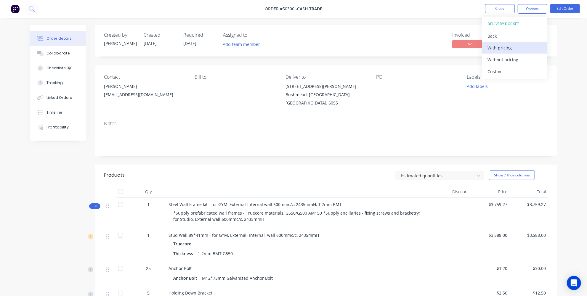
click at [502, 52] on button "With pricing" at bounding box center [514, 48] width 65 height 12
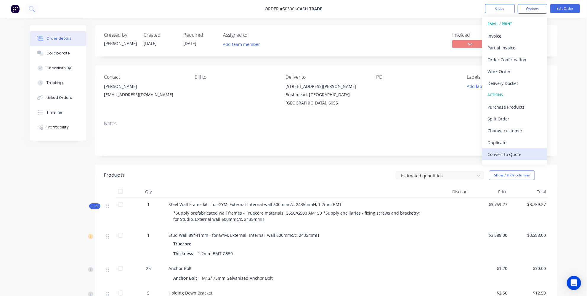
click at [491, 153] on div "Convert to Quote" at bounding box center [514, 154] width 54 height 9
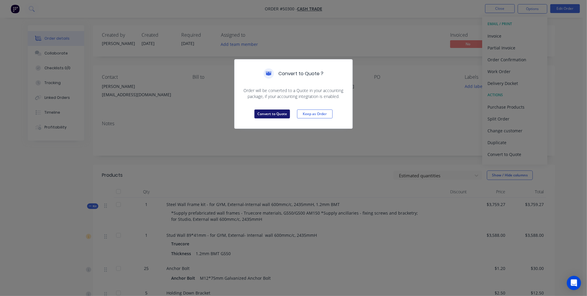
click at [269, 116] on button "Convert to Quote" at bounding box center [272, 113] width 36 height 9
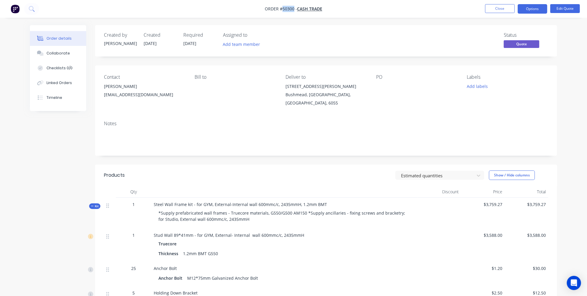
drag, startPoint x: 293, startPoint y: 8, endPoint x: 283, endPoint y: 8, distance: 9.8
click at [283, 8] on span "Order #50300 -" at bounding box center [281, 9] width 32 height 6
copy span "50300"
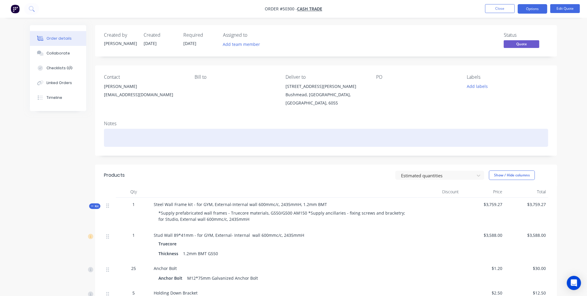
click at [165, 139] on div at bounding box center [326, 138] width 444 height 18
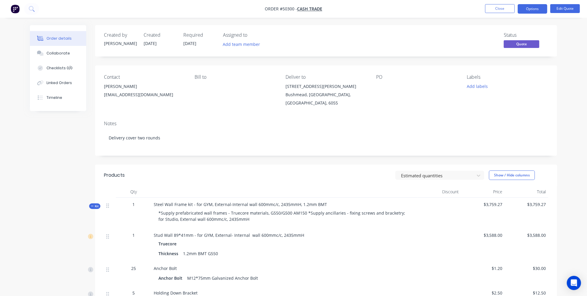
click at [188, 179] on div "Products" at bounding box center [151, 174] width 94 height 9
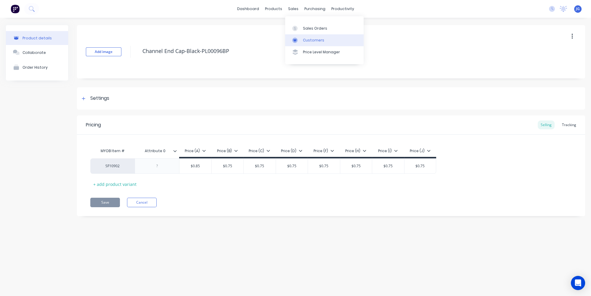
click at [303, 41] on div "Customers" at bounding box center [313, 40] width 21 height 5
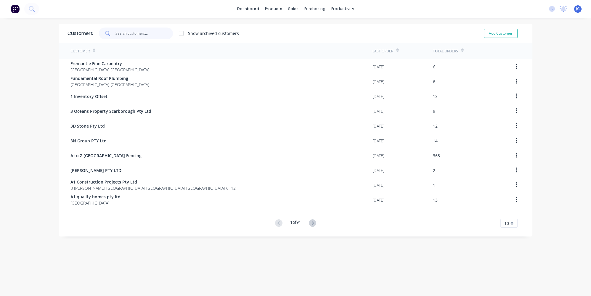
click at [140, 35] on input "text" at bounding box center [144, 34] width 58 height 12
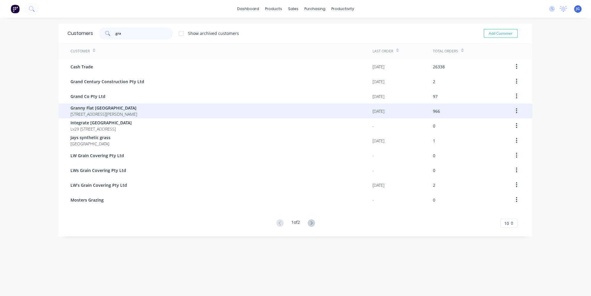
type input "gra"
click at [90, 107] on span "Granny Flat WA" at bounding box center [103, 108] width 67 height 6
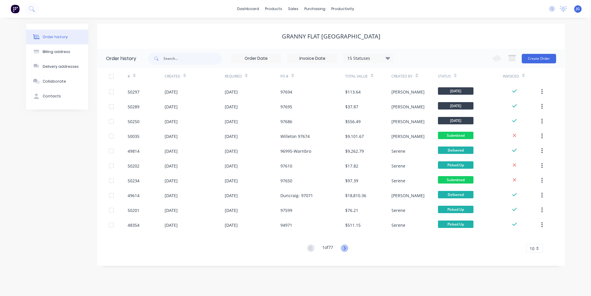
click at [344, 247] on icon at bounding box center [344, 247] width 7 height 7
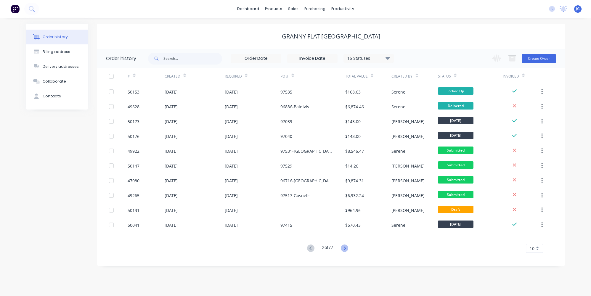
click at [345, 248] on icon at bounding box center [344, 247] width 7 height 7
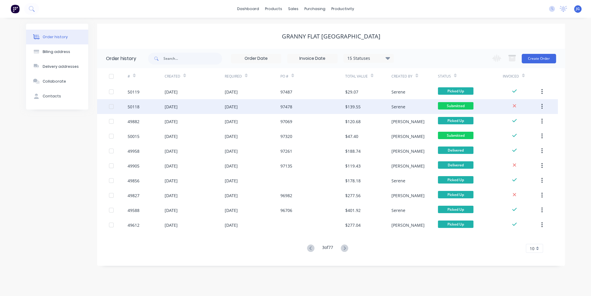
click at [288, 107] on div "97478" at bounding box center [286, 107] width 12 height 6
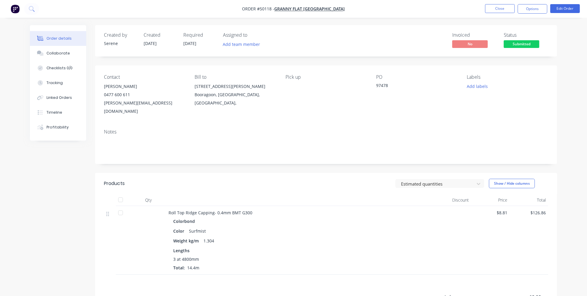
scroll to position [62, 0]
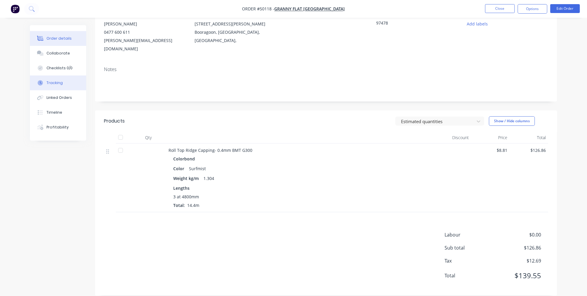
click at [41, 84] on icon at bounding box center [40, 82] width 5 height 5
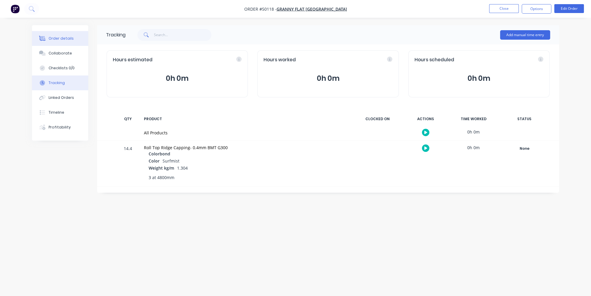
click at [57, 37] on div "Order details" at bounding box center [61, 38] width 25 height 5
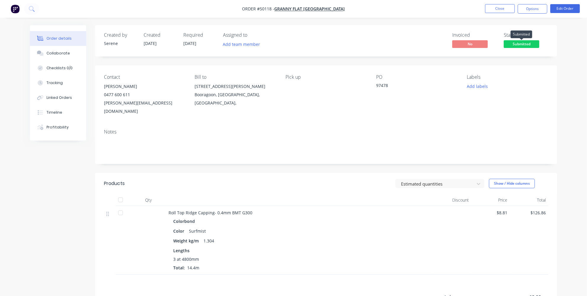
click at [520, 42] on span "Submitted" at bounding box center [521, 43] width 36 height 7
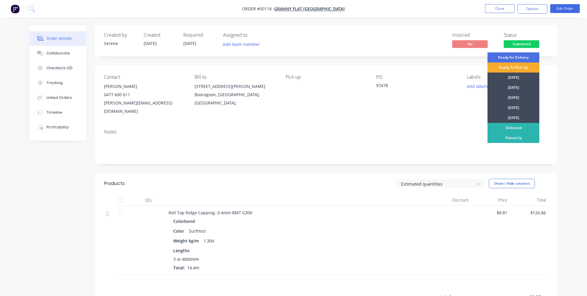
click at [513, 67] on div "Ready To Pick Up" at bounding box center [513, 67] width 52 height 10
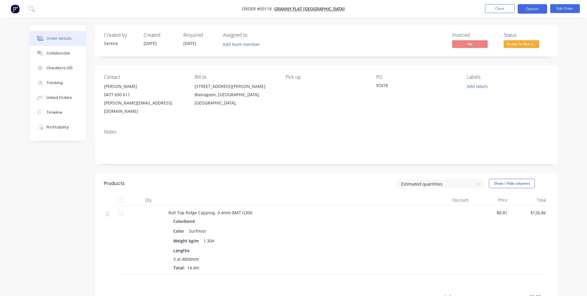
click at [529, 13] on button "Options" at bounding box center [532, 8] width 30 height 9
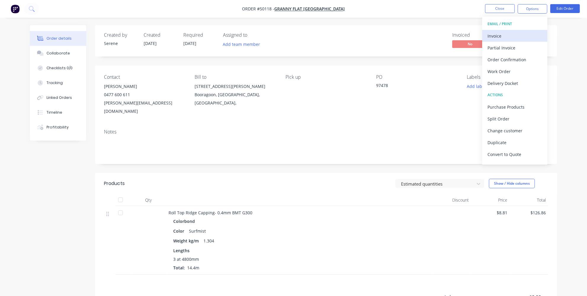
click at [513, 34] on div "Invoice" at bounding box center [514, 36] width 54 height 9
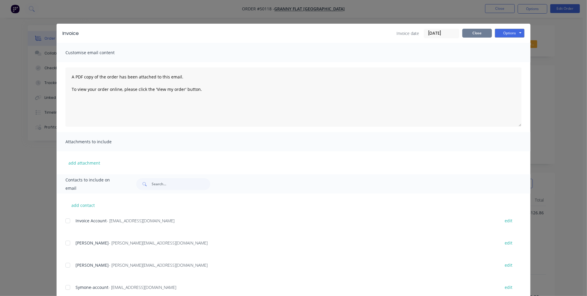
click at [474, 30] on button "Close" at bounding box center [477, 33] width 30 height 9
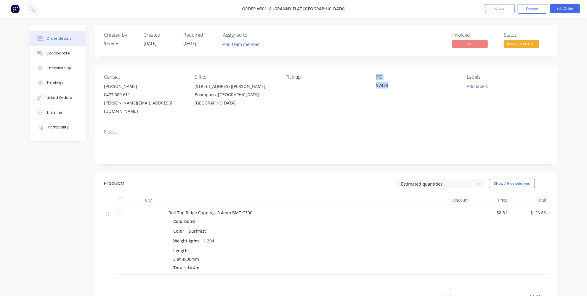
drag, startPoint x: 418, startPoint y: 80, endPoint x: 370, endPoint y: 85, distance: 47.9
click at [370, 85] on div "Contact Karl Chandler 0477 600 611 karl@grannyflatswa.com Bill to 92 McCoy st B…" at bounding box center [326, 94] width 462 height 59
drag, startPoint x: 331, startPoint y: 121, endPoint x: 362, endPoint y: 94, distance: 40.5
click at [331, 124] on div "Notes" at bounding box center [326, 144] width 462 height 40
drag, startPoint x: 389, startPoint y: 83, endPoint x: 372, endPoint y: 86, distance: 16.7
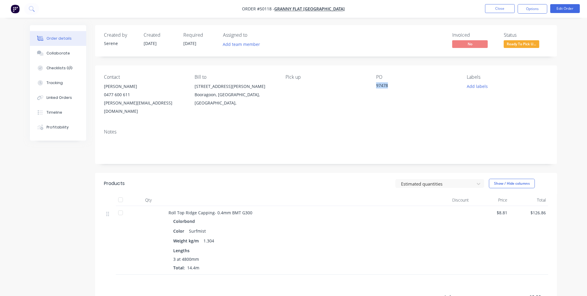
click at [373, 86] on div "Contact Karl Chandler 0477 600 611 karl@grannyflatswa.com Bill to 92 McCoy st B…" at bounding box center [326, 94] width 462 height 59
copy div "97478"
click at [533, 7] on button "Options" at bounding box center [532, 8] width 30 height 9
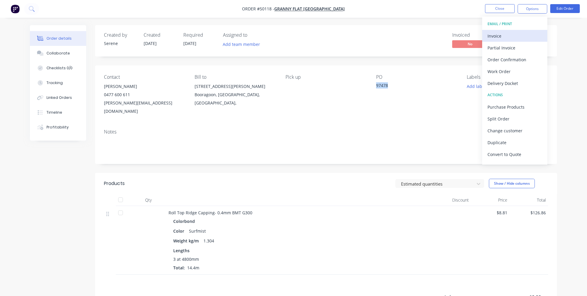
click at [506, 35] on div "Invoice" at bounding box center [514, 36] width 54 height 9
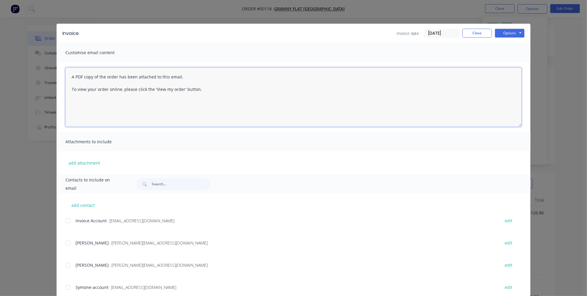
click at [68, 77] on textarea "A PDF copy of the order has been attached to this email. To view your order onl…" at bounding box center [293, 96] width 456 height 59
paste textarea "97478"
click at [67, 222] on div at bounding box center [68, 221] width 12 height 12
type textarea "Hey team , please find attached invoice from Po 97478 A PDF copy of the order h…"
click at [502, 32] on button "Options" at bounding box center [509, 33] width 30 height 9
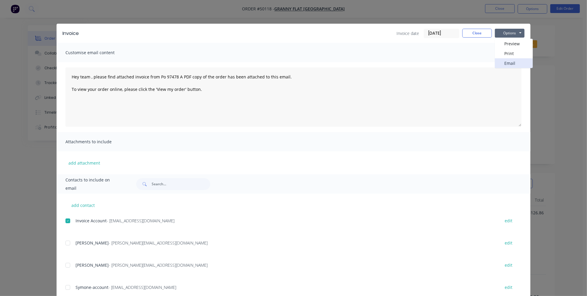
click at [504, 59] on button "Email" at bounding box center [513, 63] width 38 height 10
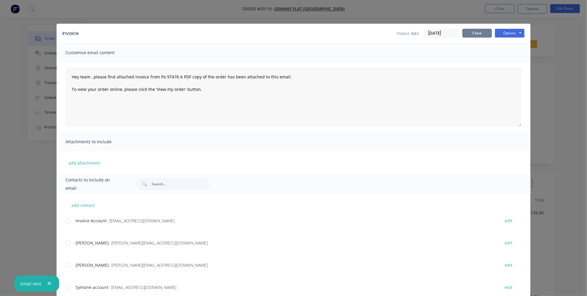
click at [471, 32] on button "Close" at bounding box center [477, 33] width 30 height 9
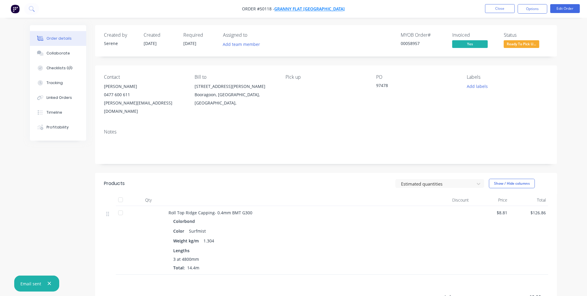
click at [316, 9] on span "Granny Flat [GEOGRAPHIC_DATA]" at bounding box center [309, 9] width 70 height 6
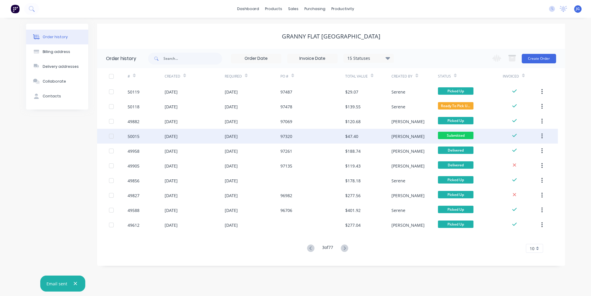
click at [261, 141] on div "14 Oct 2025" at bounding box center [253, 136] width 56 height 15
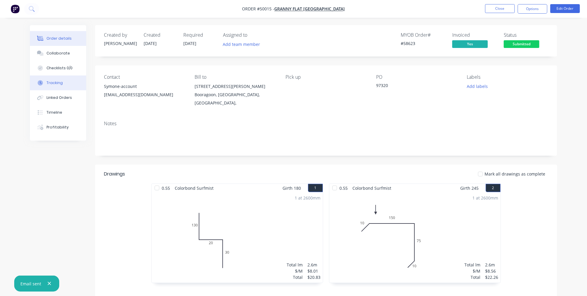
click at [57, 79] on button "Tracking" at bounding box center [58, 82] width 56 height 15
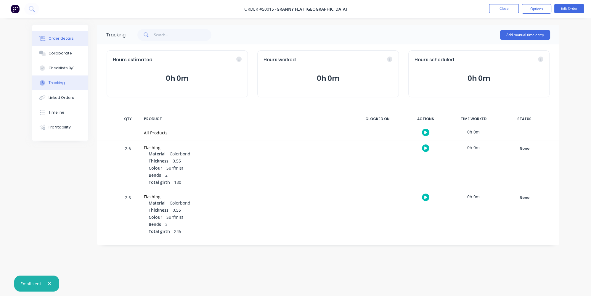
click at [59, 34] on button "Order details" at bounding box center [60, 38] width 56 height 15
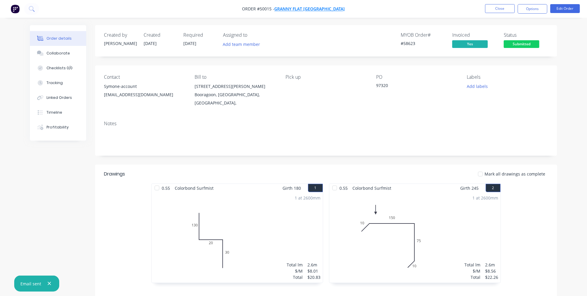
click at [303, 7] on span "Granny Flat [GEOGRAPHIC_DATA]" at bounding box center [309, 9] width 70 height 6
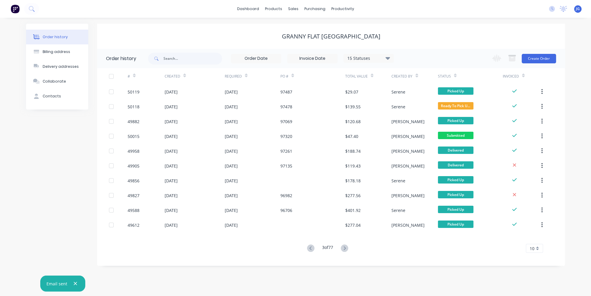
click at [348, 250] on button at bounding box center [344, 248] width 11 height 9
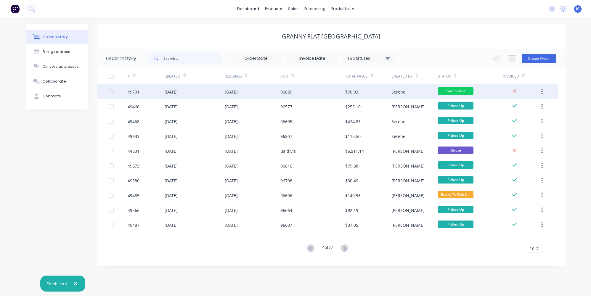
click at [301, 87] on div "96889" at bounding box center [312, 91] width 65 height 15
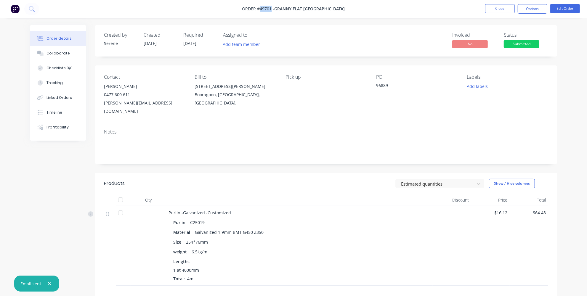
drag, startPoint x: 287, startPoint y: 9, endPoint x: 277, endPoint y: 10, distance: 10.1
click at [274, 10] on span "Order #49701 -" at bounding box center [258, 9] width 32 height 6
drag, startPoint x: 389, startPoint y: 124, endPoint x: 391, endPoint y: 108, distance: 16.1
click at [389, 129] on div "Notes" at bounding box center [326, 132] width 444 height 6
drag, startPoint x: 382, startPoint y: 86, endPoint x: 374, endPoint y: 86, distance: 8.3
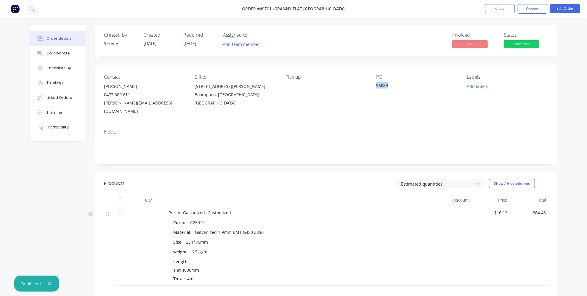
click at [374, 86] on div "Contact Karl Chandler 0477 600 611 karl@grannyflatswa.com Bill to 92 McCoy st B…" at bounding box center [326, 94] width 462 height 59
copy div "96889"
click at [318, 8] on span "Granny Flat [GEOGRAPHIC_DATA]" at bounding box center [309, 9] width 70 height 6
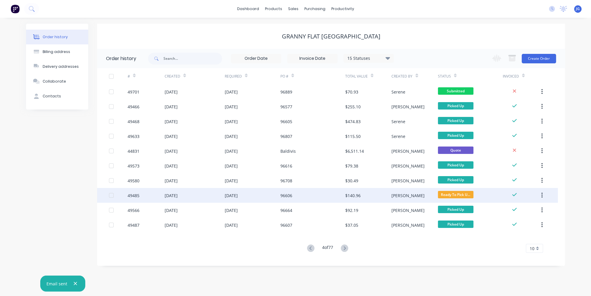
click at [315, 197] on div "96606" at bounding box center [312, 195] width 65 height 15
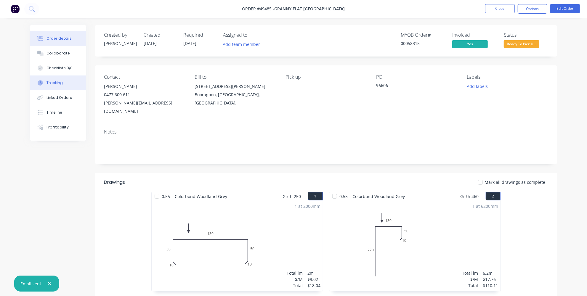
click at [51, 84] on div "Tracking" at bounding box center [54, 82] width 16 height 5
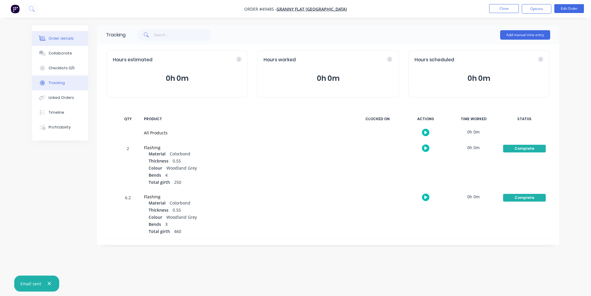
click at [49, 34] on button "Order details" at bounding box center [60, 38] width 56 height 15
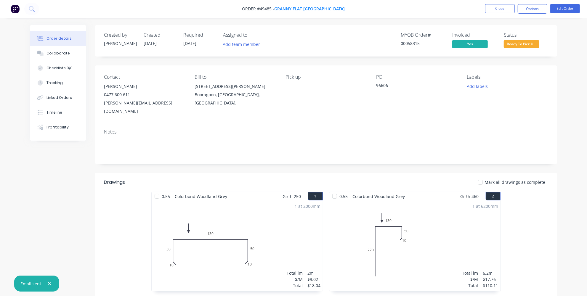
click at [303, 11] on span "Granny Flat [GEOGRAPHIC_DATA]" at bounding box center [309, 9] width 70 height 6
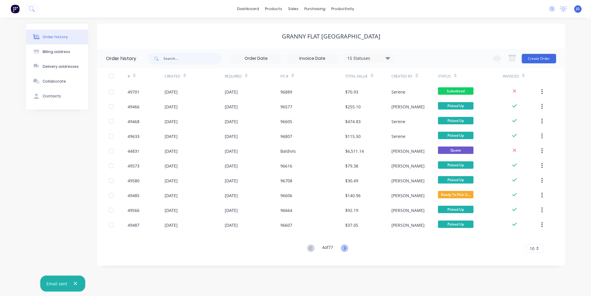
click at [348, 247] on icon at bounding box center [344, 247] width 7 height 7
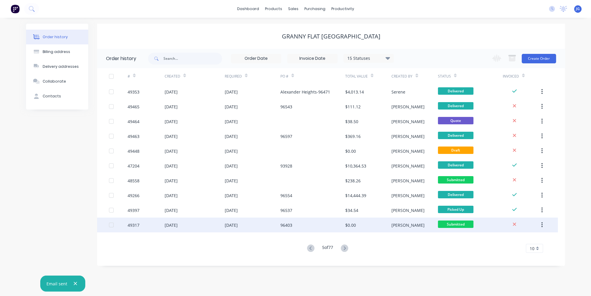
click at [306, 225] on div "96403" at bounding box center [312, 225] width 65 height 15
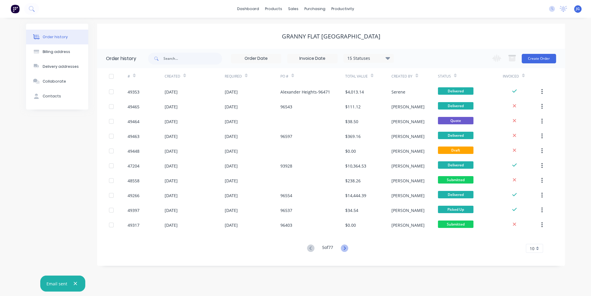
click at [347, 248] on icon at bounding box center [344, 247] width 7 height 7
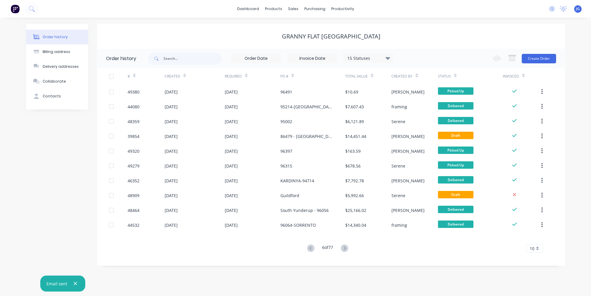
click at [344, 244] on div "# Created Required PO # Total Value Created By Status Invoiced 49380 17 Sep 202…" at bounding box center [327, 160] width 460 height 185
click at [345, 248] on icon at bounding box center [344, 247] width 7 height 7
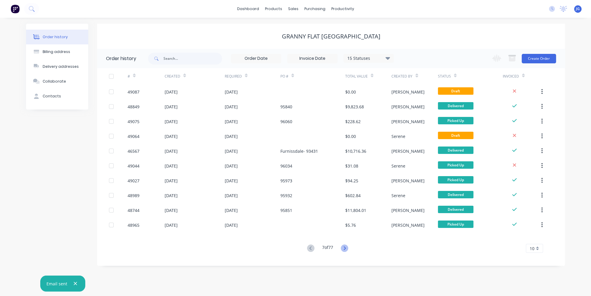
click at [344, 249] on icon at bounding box center [344, 247] width 7 height 7
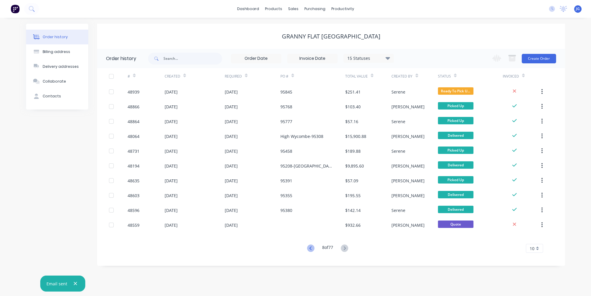
click at [307, 246] on icon at bounding box center [310, 247] width 7 height 7
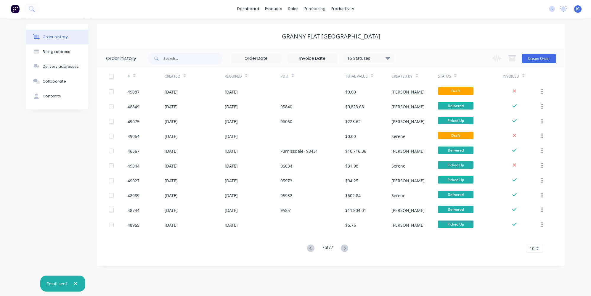
click at [307, 246] on icon at bounding box center [310, 247] width 7 height 7
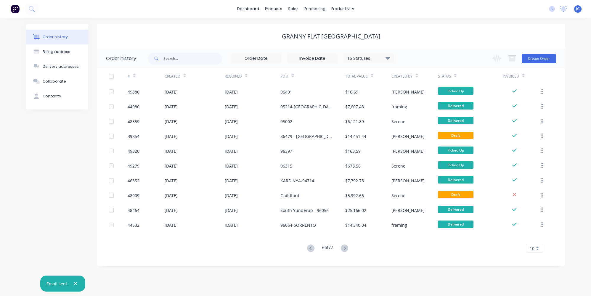
click at [307, 246] on icon at bounding box center [310, 247] width 7 height 7
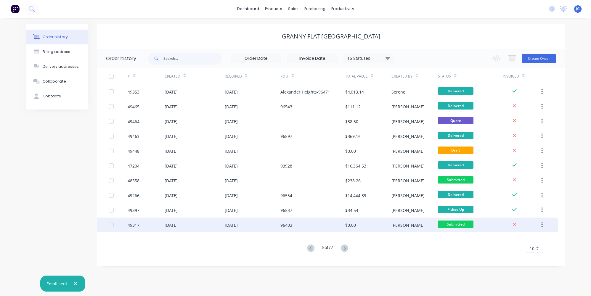
click at [297, 221] on div "96403" at bounding box center [312, 225] width 65 height 15
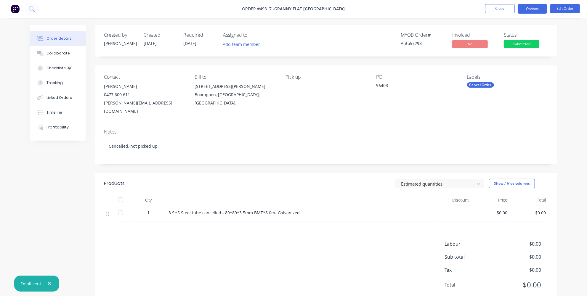
click at [540, 5] on button "Options" at bounding box center [532, 8] width 30 height 9
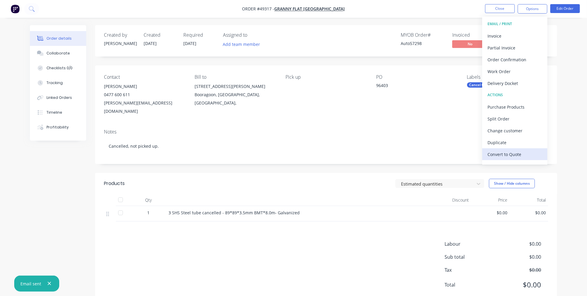
click at [503, 150] on div "Convert to Quote" at bounding box center [514, 154] width 54 height 9
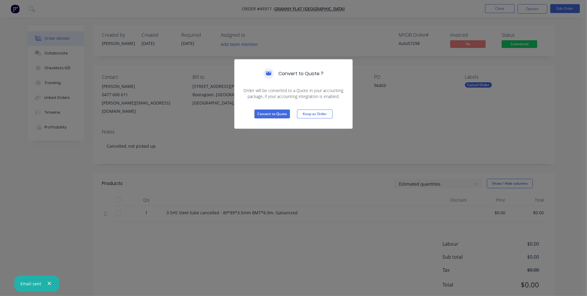
click at [306, 154] on div "Convert to Quote ? Order will be converted to a Quote in your accounting packag…" at bounding box center [293, 148] width 587 height 296
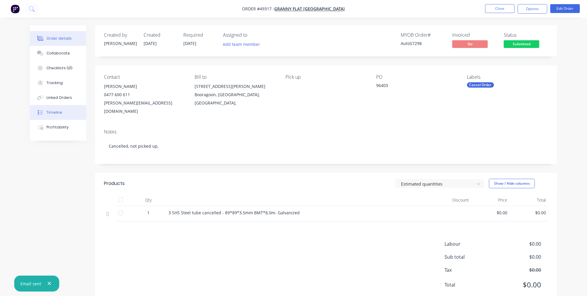
click at [53, 107] on button "Timeline" at bounding box center [58, 112] width 56 height 15
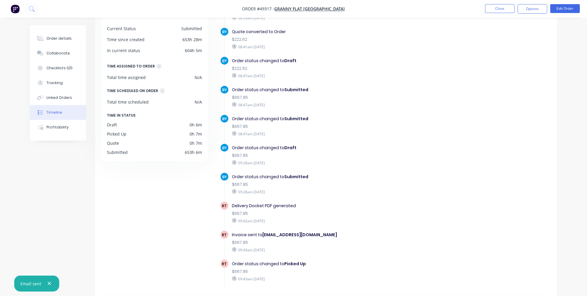
scroll to position [35, 0]
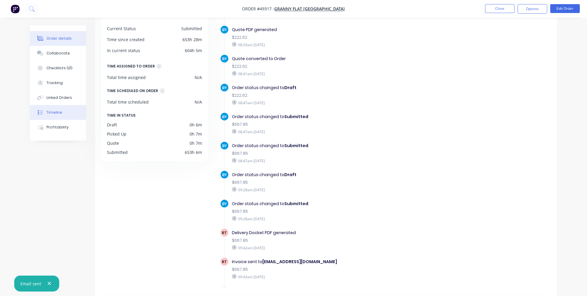
click at [38, 35] on button "Order details" at bounding box center [58, 38] width 56 height 15
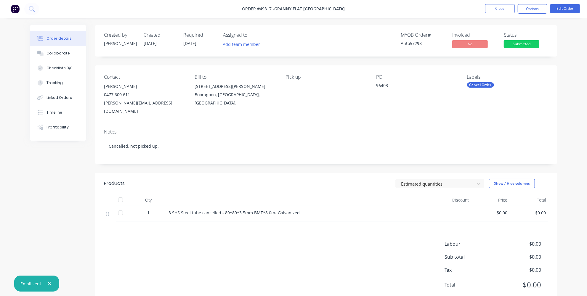
click at [306, 5] on nav "Order #49317 - Granny Flat WA Close Options Edit Order" at bounding box center [293, 9] width 587 height 18
click at [307, 8] on span "Granny Flat [GEOGRAPHIC_DATA]" at bounding box center [309, 9] width 70 height 6
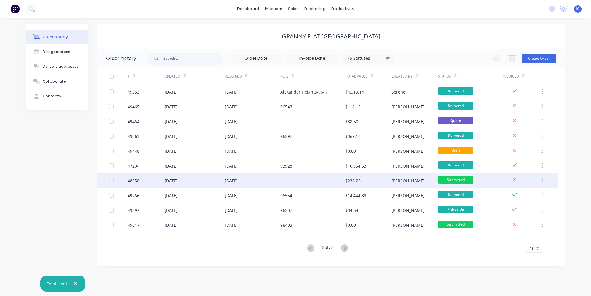
click at [312, 179] on div at bounding box center [312, 180] width 65 height 15
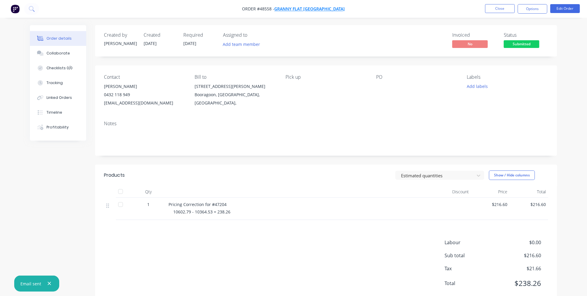
click at [297, 9] on span "Granny Flat [GEOGRAPHIC_DATA]" at bounding box center [309, 9] width 70 height 6
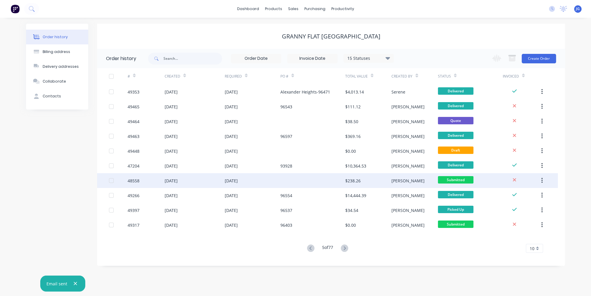
click at [288, 179] on div at bounding box center [312, 180] width 65 height 15
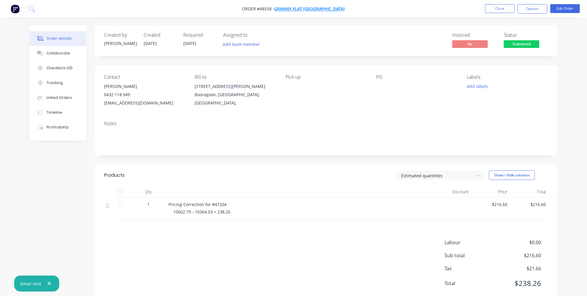
click at [307, 6] on span "Granny Flat [GEOGRAPHIC_DATA]" at bounding box center [309, 9] width 70 height 6
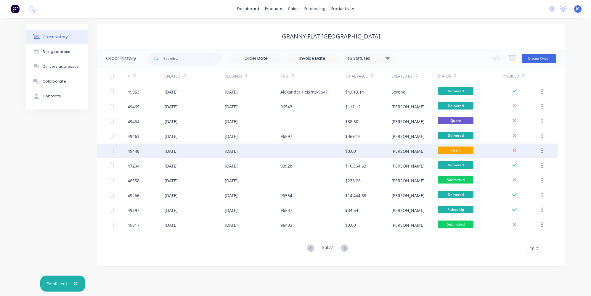
click at [307, 151] on div at bounding box center [312, 151] width 65 height 15
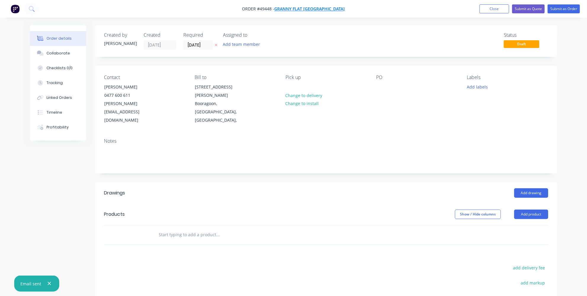
click at [299, 10] on span "Granny Flat [GEOGRAPHIC_DATA]" at bounding box center [309, 9] width 70 height 6
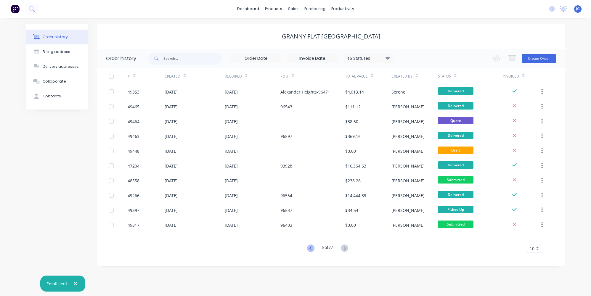
click at [310, 247] on icon at bounding box center [310, 247] width 7 height 7
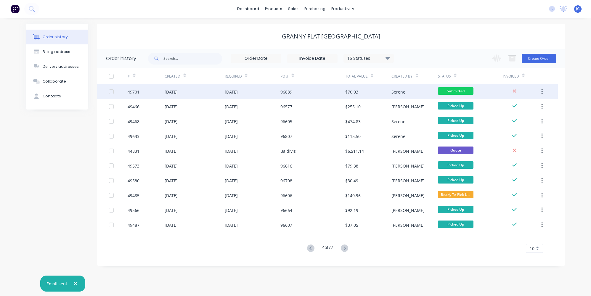
click at [307, 95] on div "96889" at bounding box center [312, 91] width 65 height 15
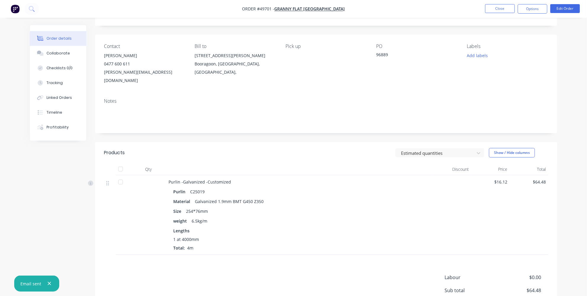
scroll to position [20, 0]
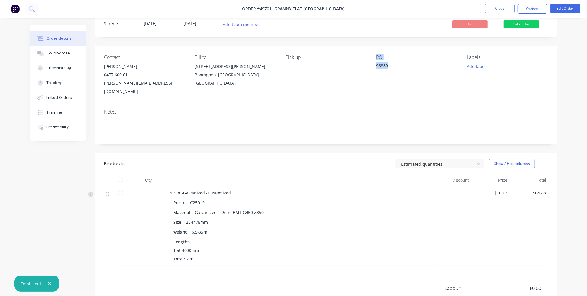
drag, startPoint x: 388, startPoint y: 65, endPoint x: 368, endPoint y: 63, distance: 19.9
click at [368, 63] on div "Contact Karl Chandler 0477 600 611 karl@grannyflatswa.com Bill to 92 McCoy st B…" at bounding box center [326, 75] width 462 height 59
click at [366, 70] on div "Contact Karl Chandler 0477 600 611 karl@grannyflatswa.com Bill to 92 McCoy st B…" at bounding box center [326, 75] width 462 height 59
drag, startPoint x: 382, startPoint y: 66, endPoint x: 374, endPoint y: 65, distance: 8.1
click at [374, 65] on div "Contact Karl Chandler 0477 600 611 karl@grannyflatswa.com Bill to 92 McCoy st B…" at bounding box center [326, 75] width 462 height 59
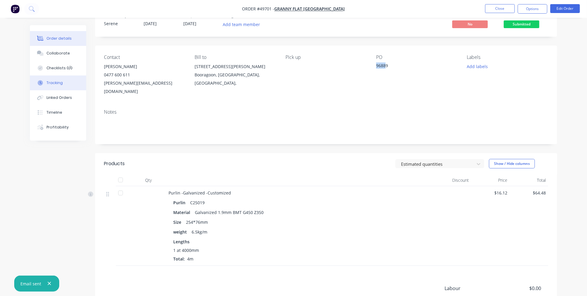
click at [46, 81] on div "Tracking" at bounding box center [54, 82] width 16 height 5
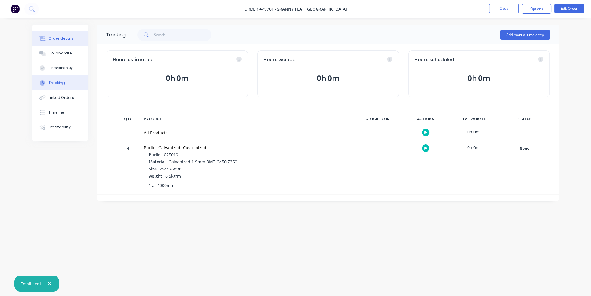
click at [50, 41] on button "Order details" at bounding box center [60, 38] width 56 height 15
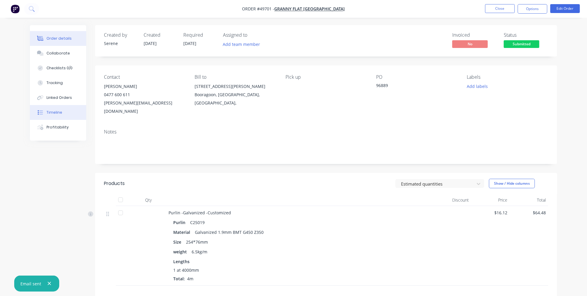
click at [47, 110] on div "Timeline" at bounding box center [54, 112] width 16 height 5
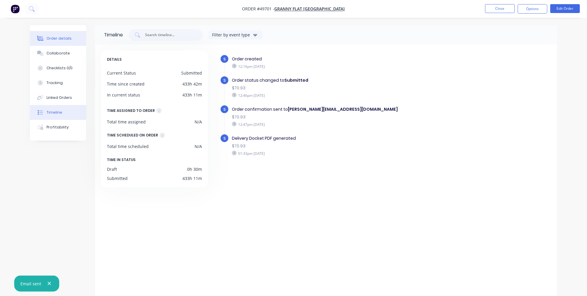
click at [52, 35] on button "Order details" at bounding box center [58, 38] width 56 height 15
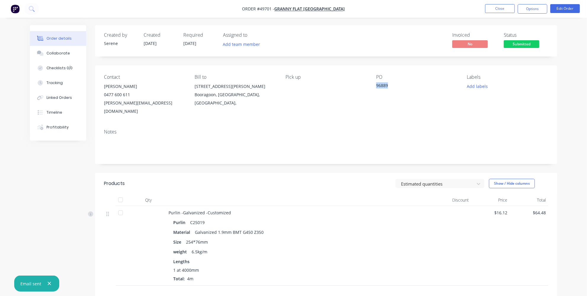
drag, startPoint x: 392, startPoint y: 85, endPoint x: 374, endPoint y: 85, distance: 17.5
click at [374, 85] on div "Contact Karl Chandler 0477 600 611 karl@grannyflatswa.com Bill to 92 McCoy st B…" at bounding box center [326, 94] width 462 height 59
copy div "96889"
click at [299, 9] on span "Granny Flat [GEOGRAPHIC_DATA]" at bounding box center [309, 9] width 70 height 6
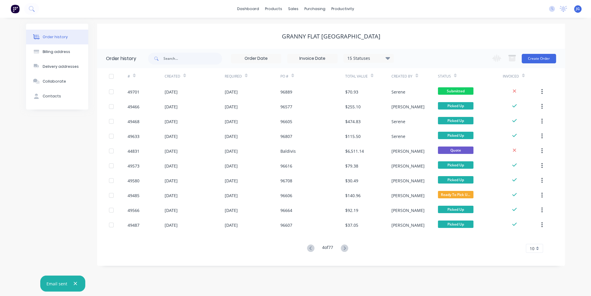
click at [309, 248] on icon at bounding box center [310, 248] width 2 height 4
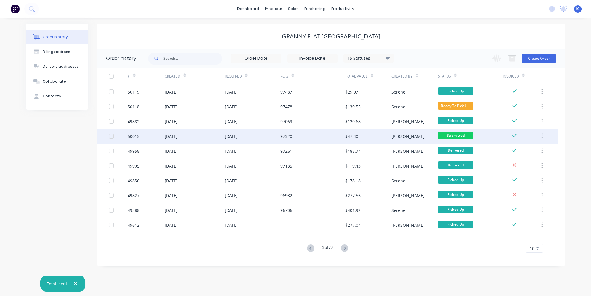
click at [313, 136] on div "97320" at bounding box center [312, 136] width 65 height 15
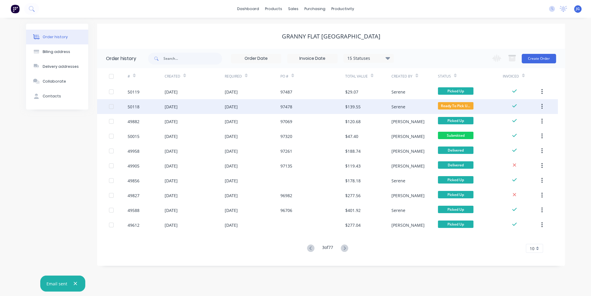
click at [299, 108] on div "97478" at bounding box center [312, 106] width 65 height 15
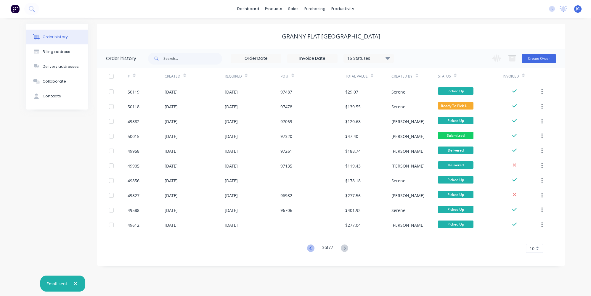
click at [311, 244] on button at bounding box center [310, 248] width 11 height 9
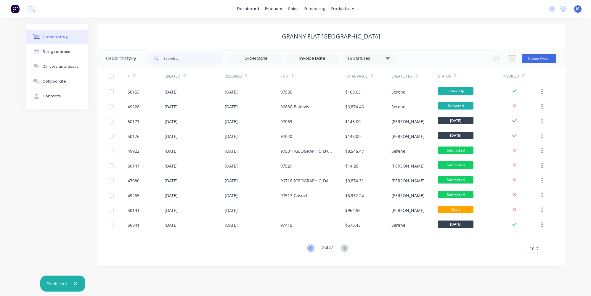
click at [309, 248] on icon at bounding box center [310, 247] width 7 height 7
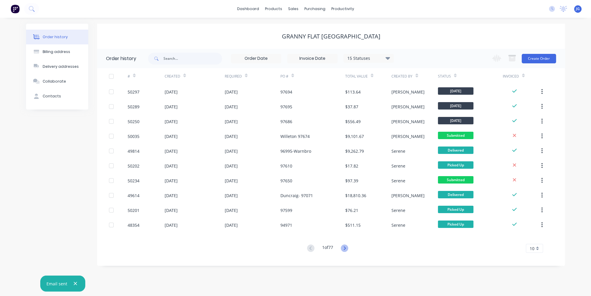
click at [347, 249] on icon at bounding box center [344, 247] width 7 height 7
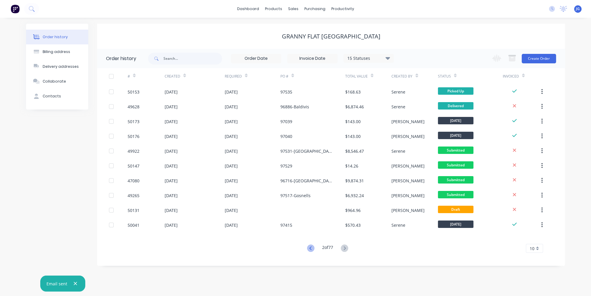
click at [309, 245] on icon at bounding box center [310, 247] width 7 height 7
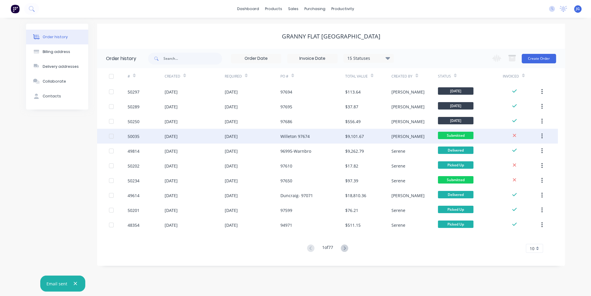
click at [368, 137] on div "$9,101.67" at bounding box center [368, 136] width 46 height 15
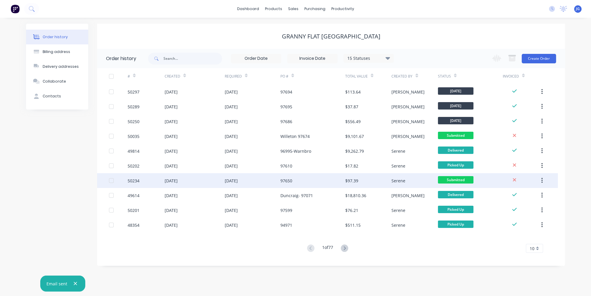
click at [371, 181] on div "$97.39" at bounding box center [368, 180] width 46 height 15
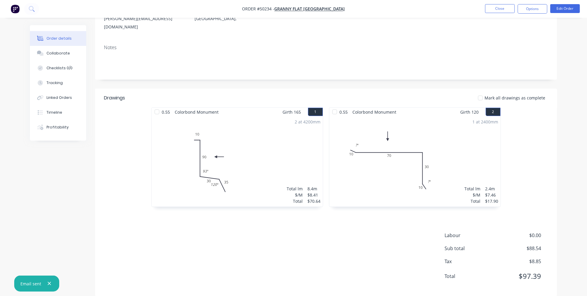
scroll to position [4, 0]
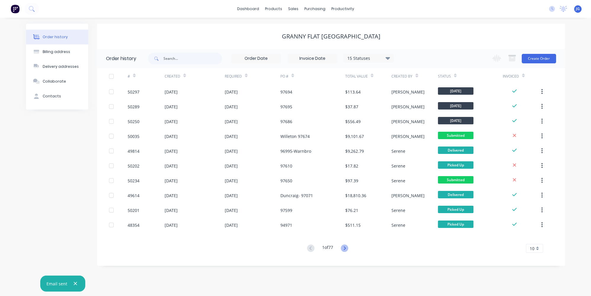
click at [347, 247] on icon at bounding box center [344, 247] width 7 height 7
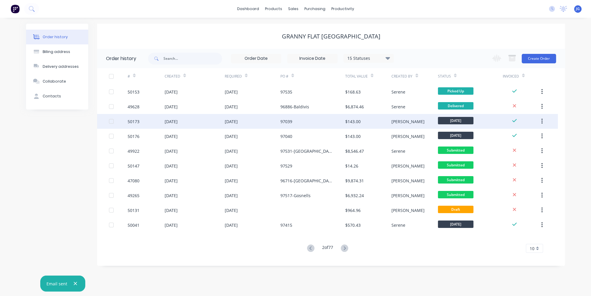
click at [310, 124] on div "97039" at bounding box center [312, 121] width 65 height 15
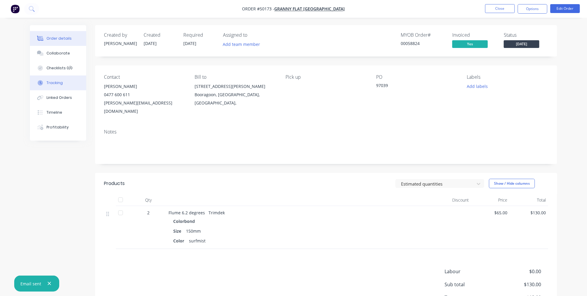
click at [56, 84] on div "Tracking" at bounding box center [54, 82] width 16 height 5
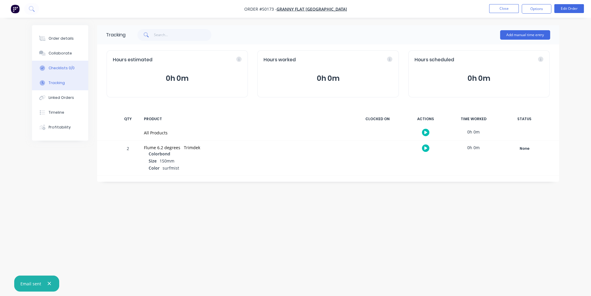
click at [46, 72] on button "Checklists 0/0" at bounding box center [60, 68] width 56 height 15
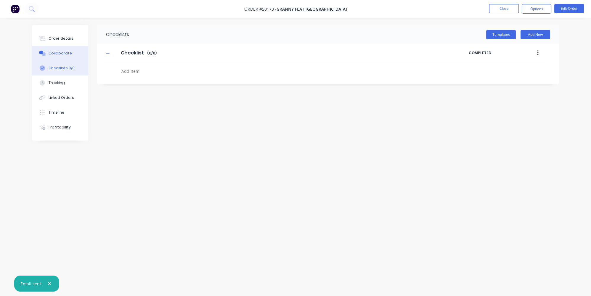
click at [56, 52] on div "Collaborate" at bounding box center [60, 53] width 23 height 5
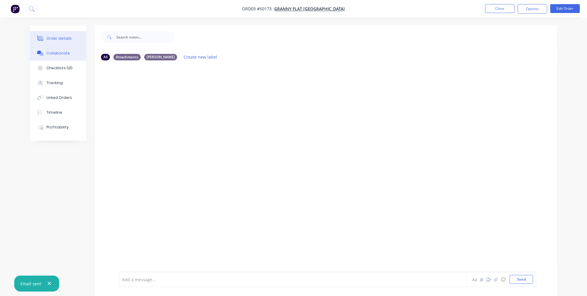
click at [58, 34] on button "Order details" at bounding box center [58, 38] width 56 height 15
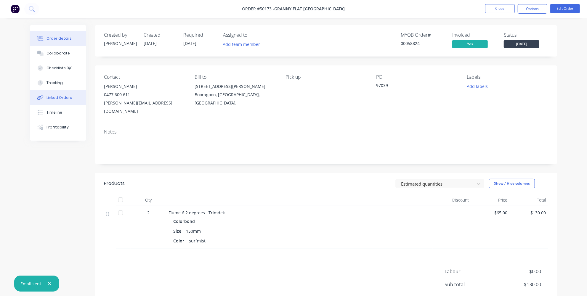
click at [62, 99] on div "Linked Orders" at bounding box center [58, 97] width 25 height 5
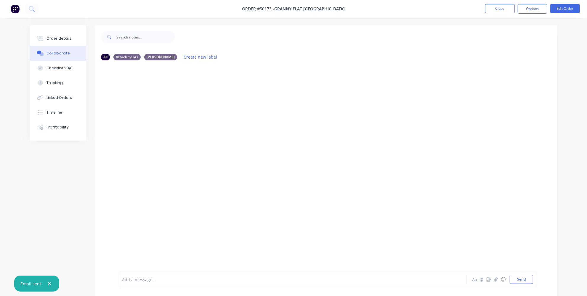
type textarea "x"
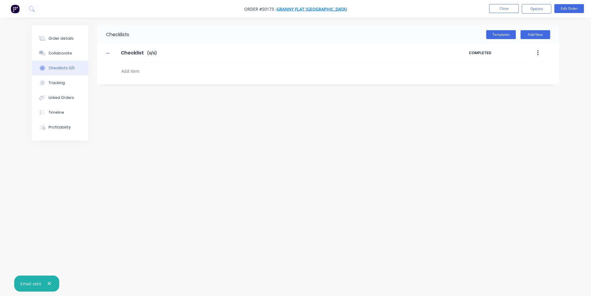
click at [324, 9] on span "Granny Flat [GEOGRAPHIC_DATA]" at bounding box center [311, 9] width 70 height 6
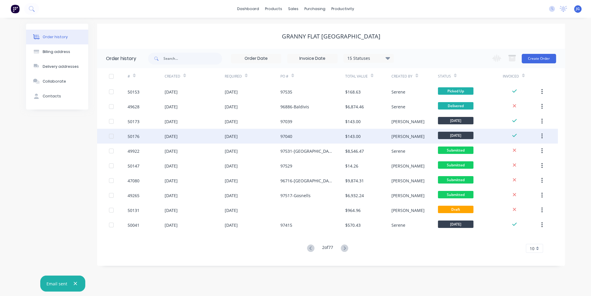
click at [302, 139] on div "97040" at bounding box center [312, 136] width 65 height 15
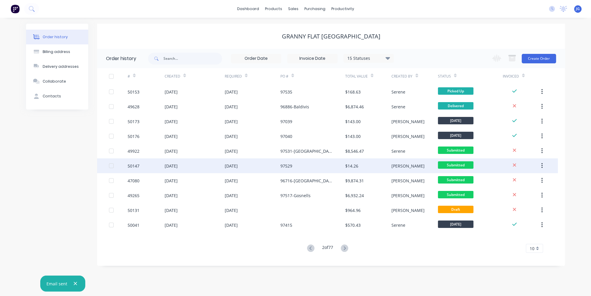
click at [326, 171] on div "97529" at bounding box center [312, 165] width 65 height 15
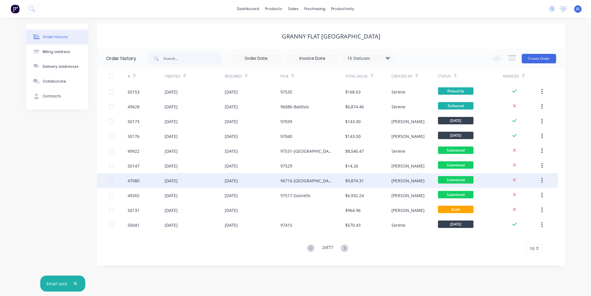
click at [318, 182] on div "96716-BEACONSFIELD" at bounding box center [306, 181] width 53 height 6
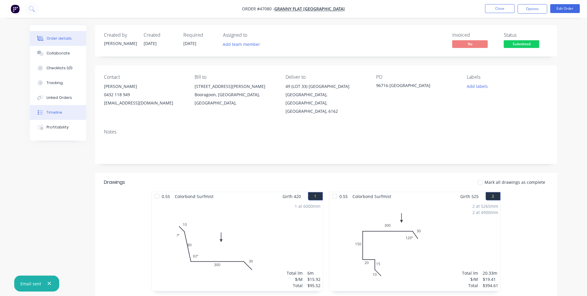
click at [62, 110] on button "Timeline" at bounding box center [58, 112] width 56 height 15
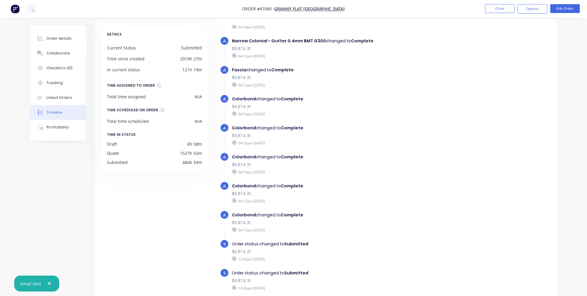
scroll to position [44, 0]
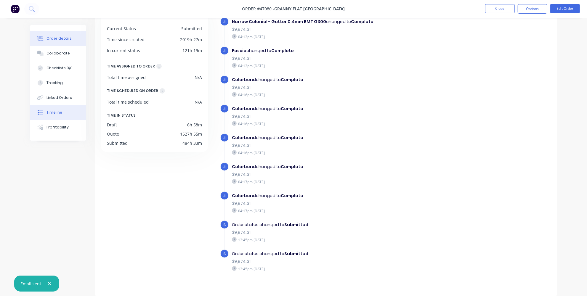
click at [61, 40] on div "Order details" at bounding box center [58, 38] width 25 height 5
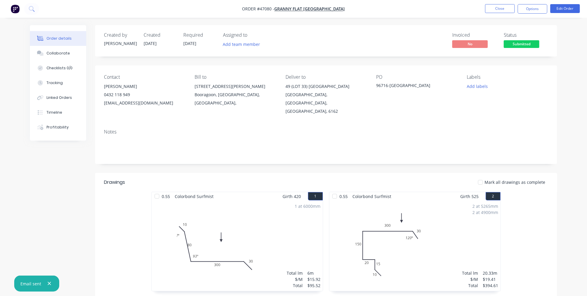
scroll to position [6, 0]
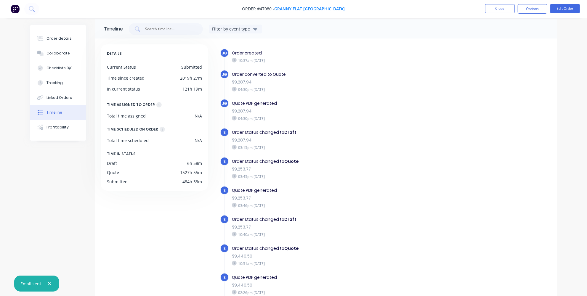
click at [318, 8] on span "Granny Flat [GEOGRAPHIC_DATA]" at bounding box center [309, 9] width 70 height 6
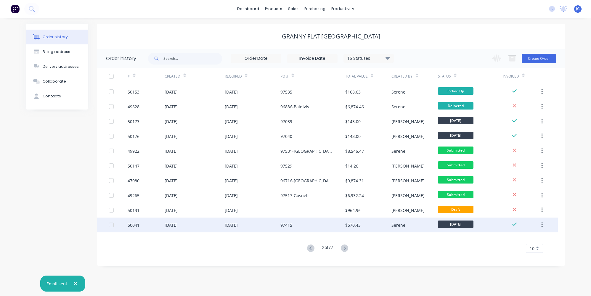
click at [318, 221] on div "97415" at bounding box center [312, 225] width 65 height 15
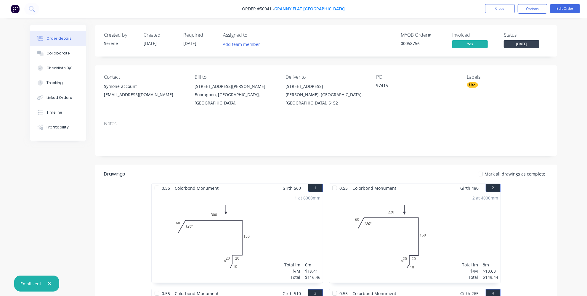
click at [323, 10] on span "Granny Flat [GEOGRAPHIC_DATA]" at bounding box center [309, 9] width 70 height 6
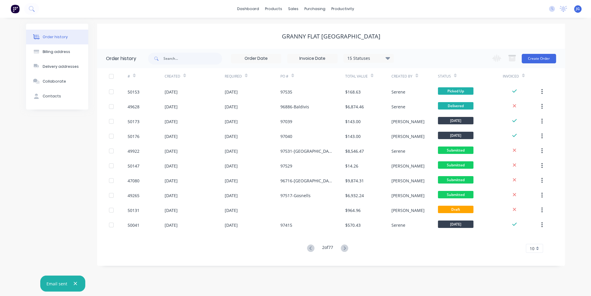
click at [348, 247] on icon at bounding box center [344, 247] width 7 height 7
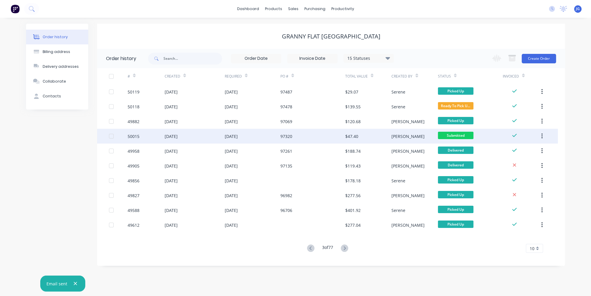
click at [317, 133] on div "97320" at bounding box center [312, 136] width 65 height 15
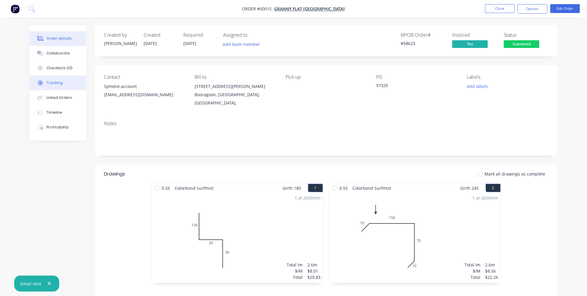
click at [45, 80] on button "Tracking" at bounding box center [58, 82] width 56 height 15
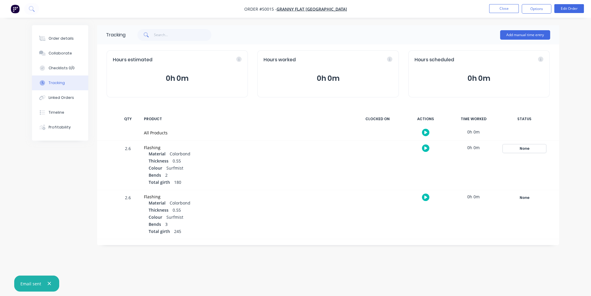
click at [534, 150] on div "None" at bounding box center [524, 149] width 43 height 8
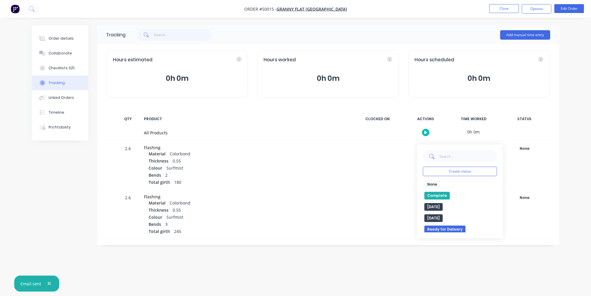
click at [431, 194] on button "Complete" at bounding box center [436, 196] width 25 height 8
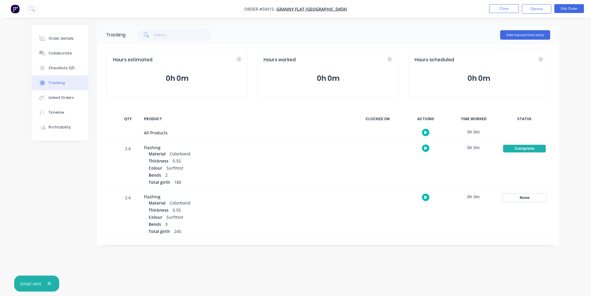
click at [528, 198] on div "None" at bounding box center [524, 198] width 43 height 8
click at [434, 247] on button "Complete" at bounding box center [436, 245] width 25 height 8
click at [49, 38] on div "Order details" at bounding box center [61, 38] width 25 height 5
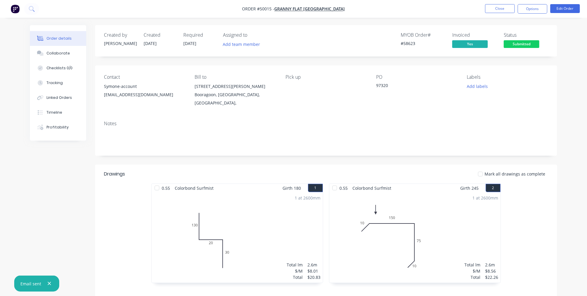
click at [513, 42] on span "Submitted" at bounding box center [521, 43] width 36 height 7
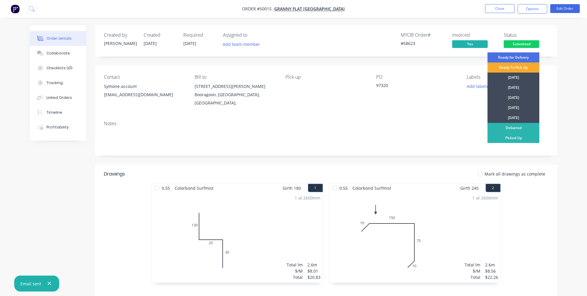
click at [518, 67] on div "Ready To Pick Up" at bounding box center [513, 67] width 52 height 10
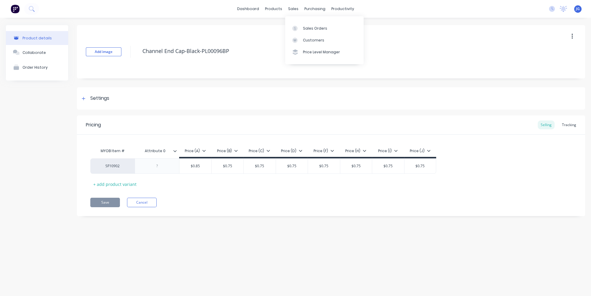
click at [300, 30] on div at bounding box center [296, 28] width 9 height 5
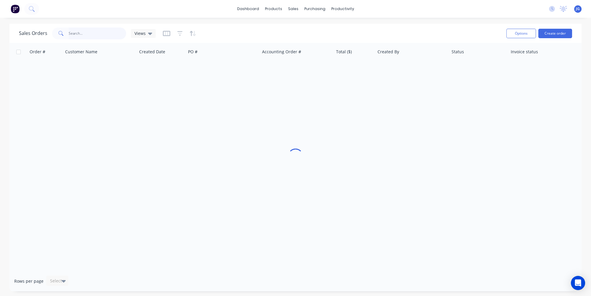
click at [106, 37] on input "text" at bounding box center [98, 34] width 58 height 12
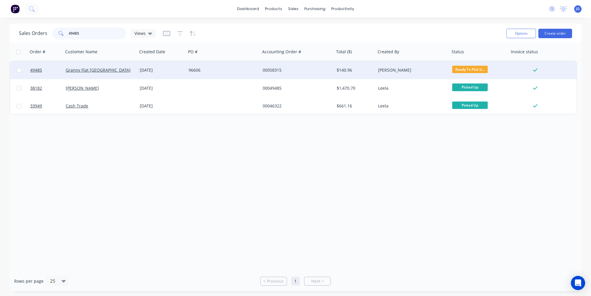
type input "49485"
click at [116, 73] on div "Granny Flat WA" at bounding box center [100, 70] width 74 height 18
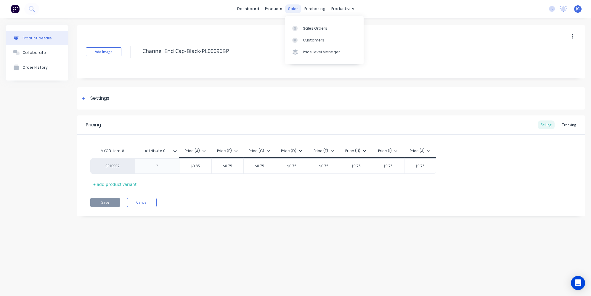
click at [288, 13] on div "sales" at bounding box center [293, 8] width 16 height 9
drag, startPoint x: 304, startPoint y: 27, endPoint x: 299, endPoint y: 27, distance: 4.7
click at [304, 27] on div "Sales Orders" at bounding box center [315, 28] width 24 height 5
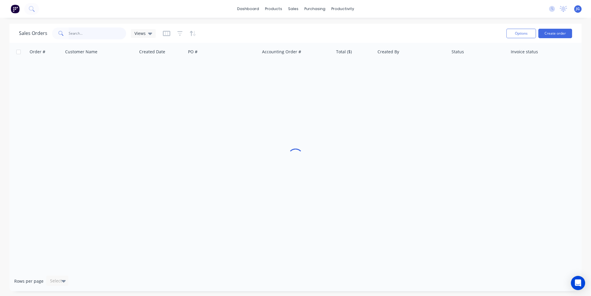
click at [88, 31] on input "text" at bounding box center [98, 34] width 58 height 12
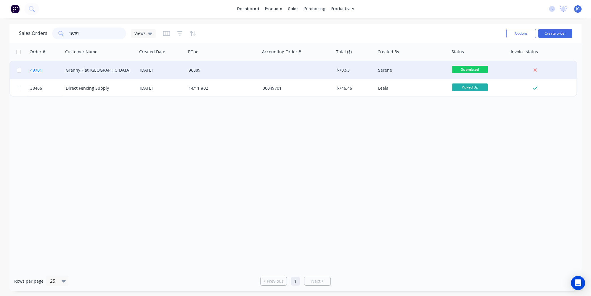
type input "49701"
click at [52, 69] on link "49701" at bounding box center [48, 70] width 36 height 18
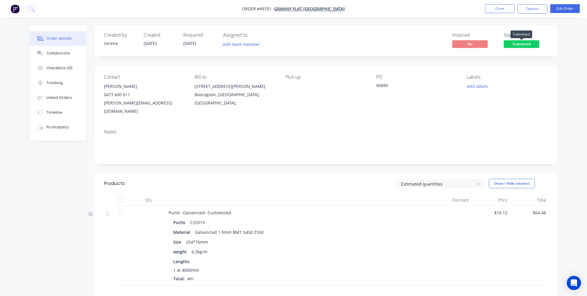
click at [529, 40] on div "Submitted" at bounding box center [521, 35] width 22 height 12
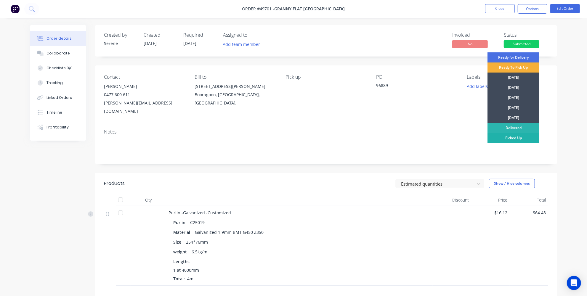
click at [510, 136] on div "Picked Up" at bounding box center [513, 138] width 52 height 10
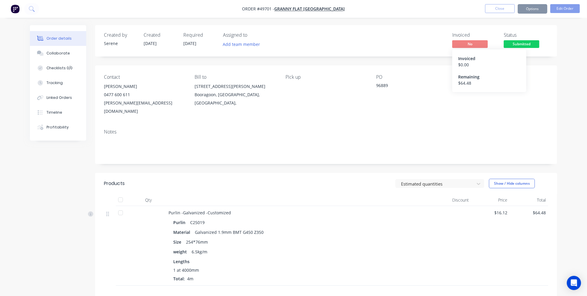
click at [478, 42] on span "No" at bounding box center [470, 43] width 36 height 7
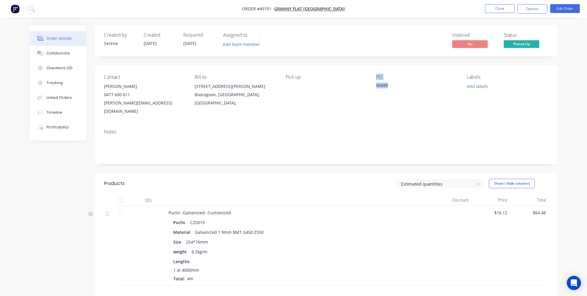
drag, startPoint x: 389, startPoint y: 87, endPoint x: 366, endPoint y: 88, distance: 22.8
click at [366, 88] on div "Contact Karl Chandler 0477 600 611 karl@grannyflatswa.com Bill to 92 McCoy st B…" at bounding box center [326, 94] width 462 height 59
click at [389, 85] on div "96889" at bounding box center [413, 86] width 74 height 8
click at [382, 110] on div "Contact Karl Chandler 0477 600 611 karl@grannyflatswa.com Bill to 92 McCoy st B…" at bounding box center [326, 94] width 462 height 59
drag, startPoint x: 392, startPoint y: 85, endPoint x: 374, endPoint y: 85, distance: 18.1
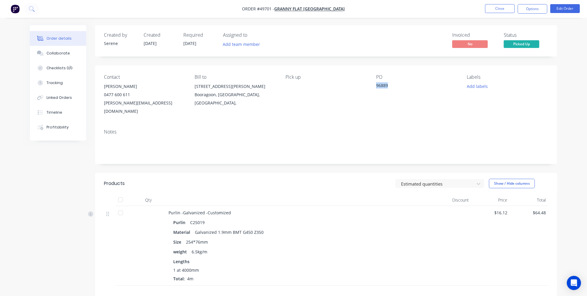
click at [374, 85] on div "Contact Karl Chandler 0477 600 611 karl@grannyflatswa.com Bill to 92 McCoy st B…" at bounding box center [326, 94] width 462 height 59
copy div "96889"
click at [525, 8] on button "Options" at bounding box center [532, 8] width 30 height 9
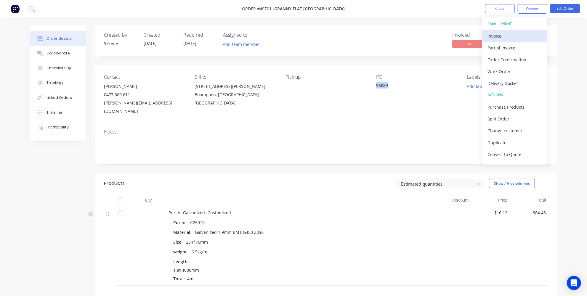
click at [504, 32] on div "Invoice" at bounding box center [514, 36] width 54 height 9
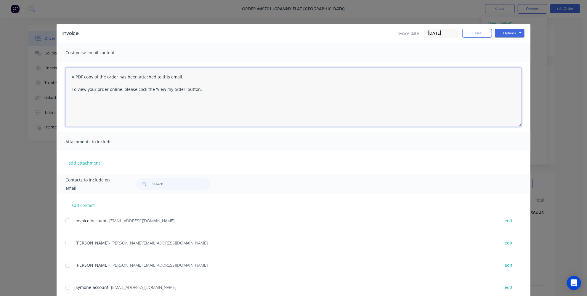
click at [70, 76] on textarea "A PDF copy of the order has been attached to this email. To view your order onl…" at bounding box center [293, 96] width 456 height 59
paste textarea "96889"
click at [68, 219] on div at bounding box center [68, 221] width 12 height 12
type textarea "Hey team , please find attached invoice from Po 96889A PDF copy of the order ha…"
click at [508, 36] on button "Options" at bounding box center [509, 33] width 30 height 9
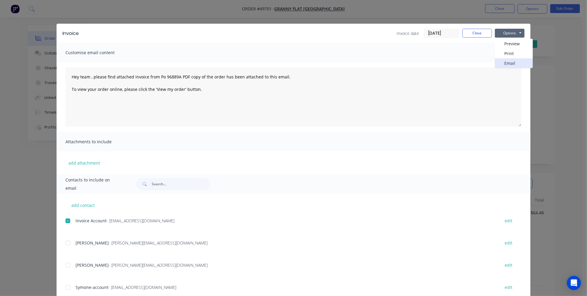
click at [507, 62] on button "Email" at bounding box center [513, 63] width 38 height 10
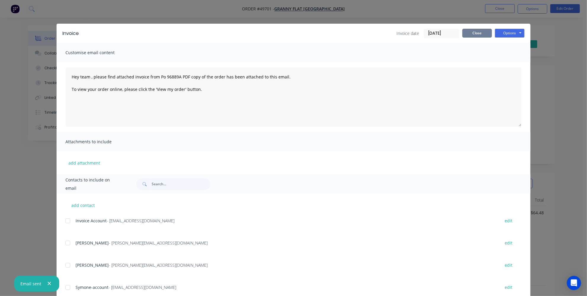
click at [470, 31] on button "Close" at bounding box center [477, 33] width 30 height 9
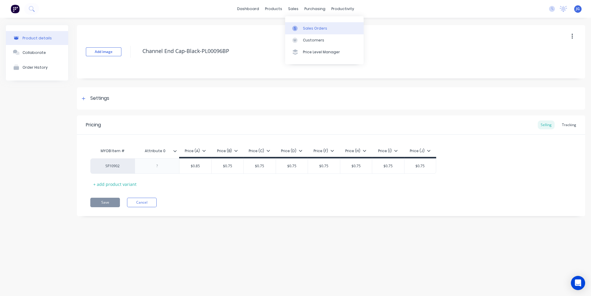
click at [302, 23] on link "Sales Orders" at bounding box center [324, 28] width 78 height 12
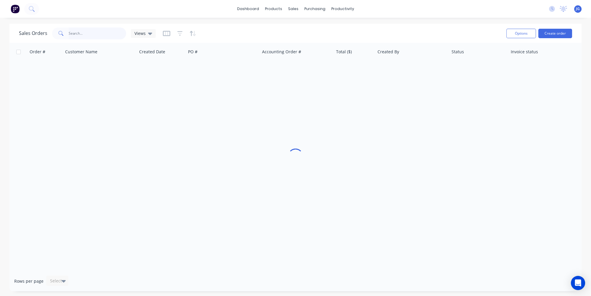
click at [98, 32] on input "text" at bounding box center [98, 34] width 58 height 12
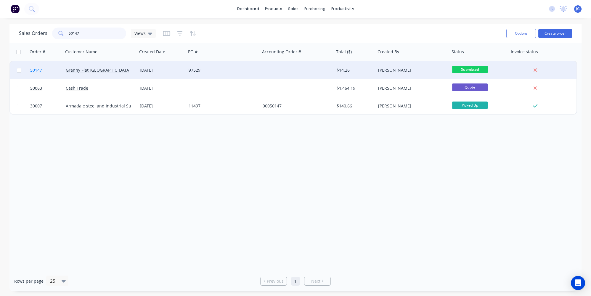
type input "50147"
click at [53, 71] on link "50147" at bounding box center [48, 70] width 36 height 18
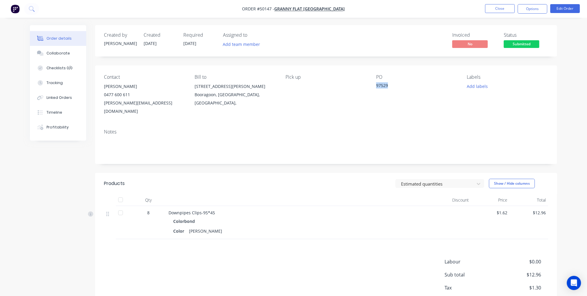
drag, startPoint x: 411, startPoint y: 90, endPoint x: 372, endPoint y: 91, distance: 39.7
click at [372, 91] on div "Contact Karl Chandler 0477 600 611 karl@grannyflatswa.com Bill to 92 McCoy st B…" at bounding box center [326, 94] width 462 height 59
copy div "97529"
click at [530, 10] on button "Options" at bounding box center [532, 8] width 30 height 9
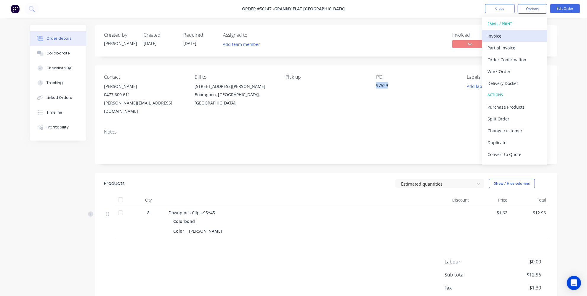
click at [497, 33] on div "Invoice" at bounding box center [514, 36] width 54 height 9
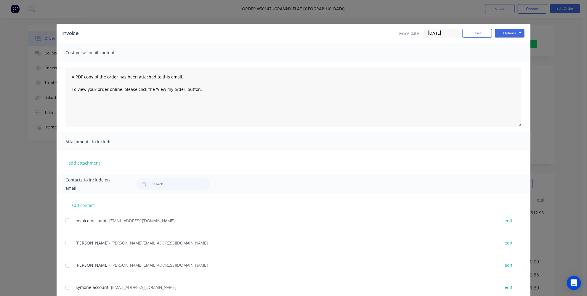
click at [67, 220] on div at bounding box center [68, 221] width 12 height 12
click at [70, 77] on textarea "A PDF copy of the order has been attached to this email. To view your order onl…" at bounding box center [293, 96] width 456 height 59
paste textarea "97529"
type textarea "Hey team please find attached invoice from order 97529 A PDF copy of the order …"
click at [499, 32] on button "Options" at bounding box center [509, 33] width 30 height 9
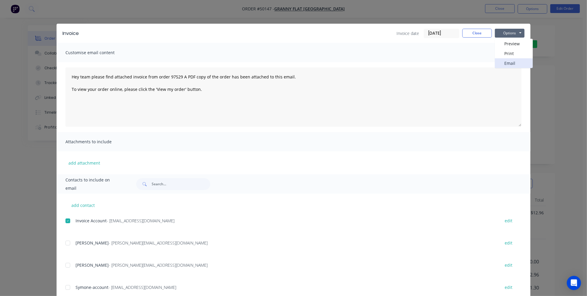
click at [501, 59] on button "Email" at bounding box center [513, 63] width 38 height 10
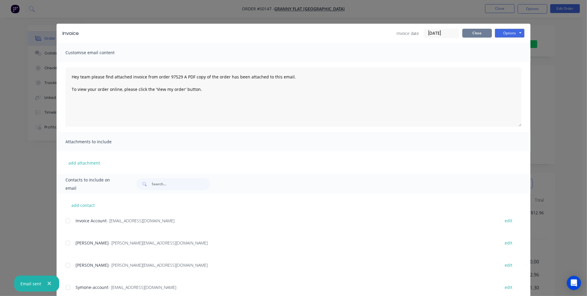
click at [466, 37] on button "Close" at bounding box center [477, 33] width 30 height 9
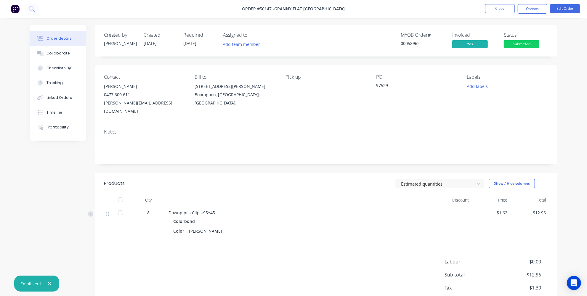
click at [536, 41] on span "Submitted" at bounding box center [521, 43] width 36 height 7
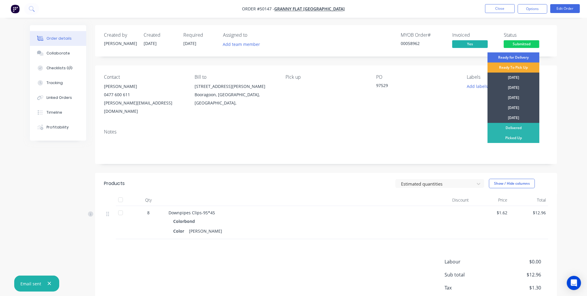
click at [532, 66] on div "Ready To Pick Up" at bounding box center [513, 67] width 52 height 10
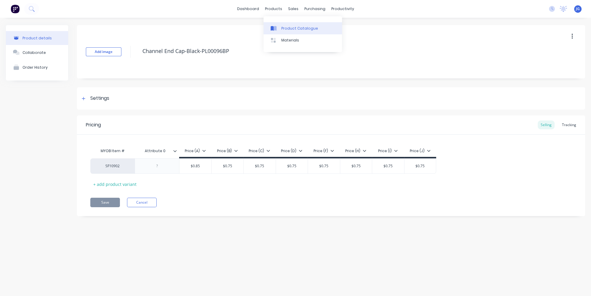
click at [283, 33] on link "Product Catalogue" at bounding box center [302, 28] width 78 height 12
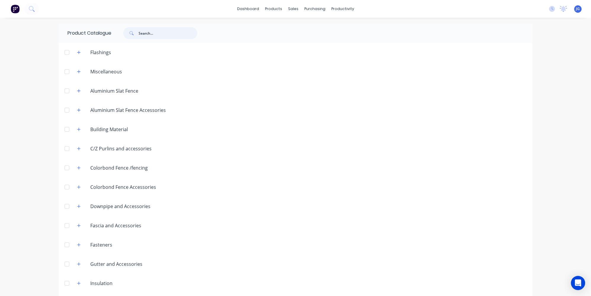
click at [141, 34] on input "text" at bounding box center [167, 33] width 59 height 12
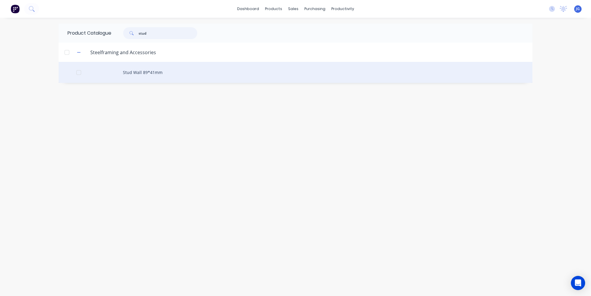
type input "stud"
click at [192, 77] on div "Stud Wall 89*41mm" at bounding box center [295, 72] width 473 height 21
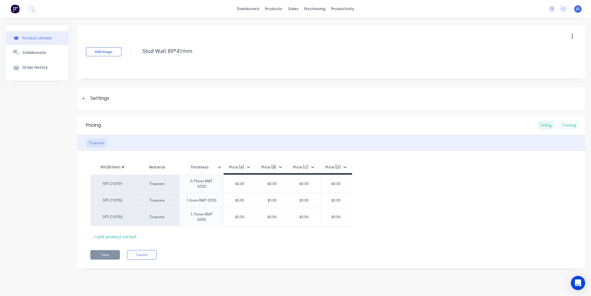
click at [569, 128] on div "Tracking" at bounding box center [569, 125] width 20 height 9
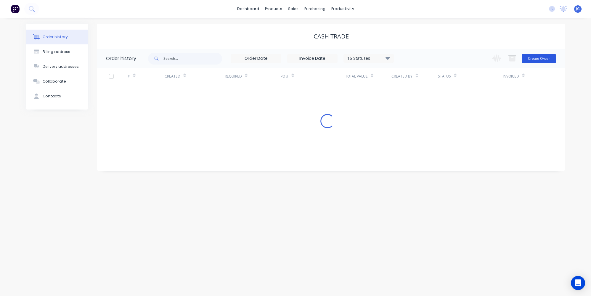
click at [546, 59] on button "Create Order" at bounding box center [538, 58] width 34 height 9
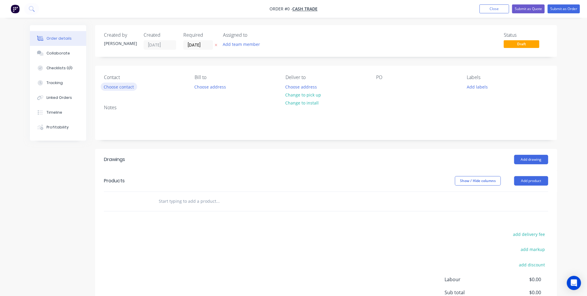
click at [119, 86] on button "Choose contact" at bounding box center [119, 87] width 36 height 8
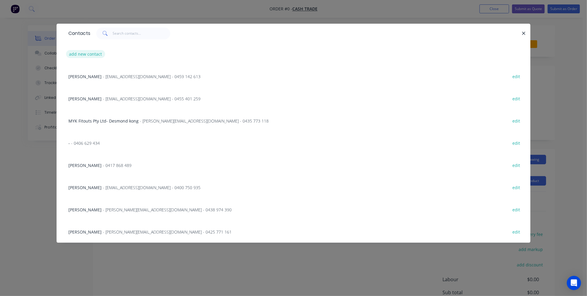
click at [92, 53] on button "add new contact" at bounding box center [85, 54] width 39 height 8
select select "AU"
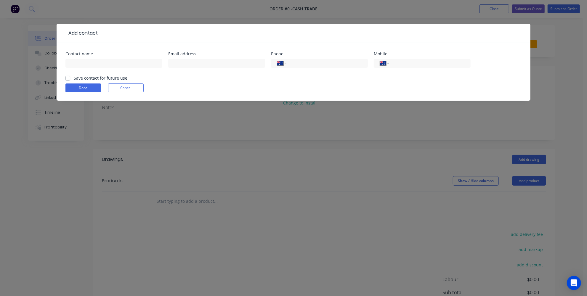
click at [111, 58] on div at bounding box center [113, 65] width 97 height 17
click at [110, 63] on input "text" at bounding box center [113, 63] width 97 height 9
paste input "Nic [PERSON_NAME]"
type input "Nic [PERSON_NAME]"
click at [181, 61] on input "text" at bounding box center [216, 63] width 97 height 9
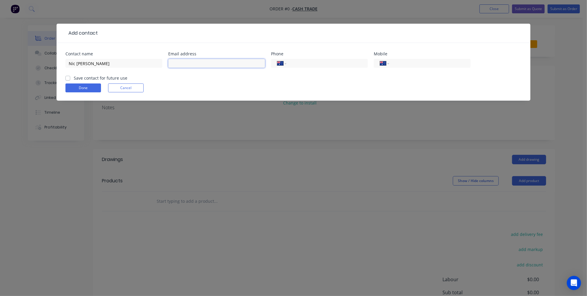
paste input "0475 922 811"
type input "0475 922 811"
click at [301, 59] on div "International [GEOGRAPHIC_DATA] [GEOGRAPHIC_DATA] [GEOGRAPHIC_DATA] [GEOGRAPHIC…" at bounding box center [319, 63] width 97 height 9
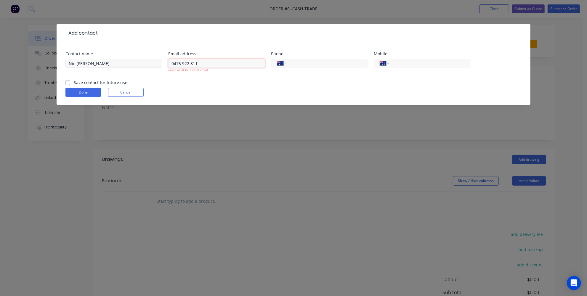
drag, startPoint x: 236, startPoint y: 61, endPoint x: 144, endPoint y: 61, distance: 91.4
click at [145, 61] on div "Contact name Nic [PERSON_NAME] Email address 0475 922 811 email must be a valid…" at bounding box center [293, 66] width 456 height 28
click at [322, 63] on input "tel" at bounding box center [325, 63] width 71 height 7
paste input "0475 922 811"
type input "0475 922 811"
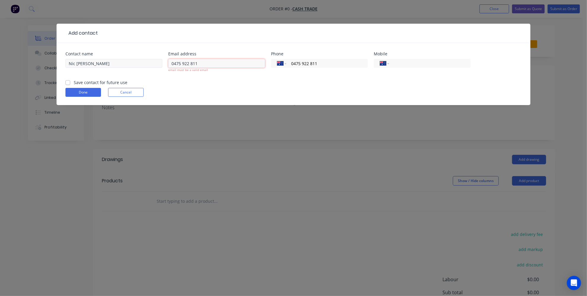
drag, startPoint x: 242, startPoint y: 65, endPoint x: 98, endPoint y: 58, distance: 144.3
click at [114, 65] on div "Contact name Nic [PERSON_NAME] Email address 0475 922 811 email must be a valid…" at bounding box center [293, 66] width 456 height 28
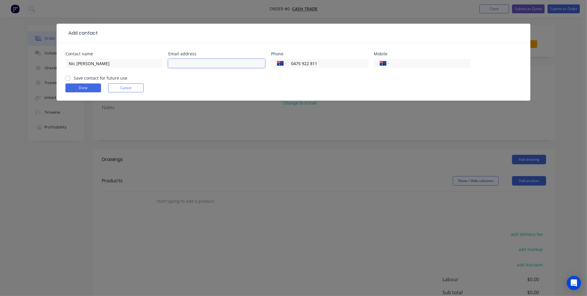
paste input "[EMAIL_ADDRESS][DOMAIN_NAME]"
type input "[EMAIL_ADDRESS][DOMAIN_NAME]"
click at [88, 90] on button "Done" at bounding box center [83, 87] width 36 height 9
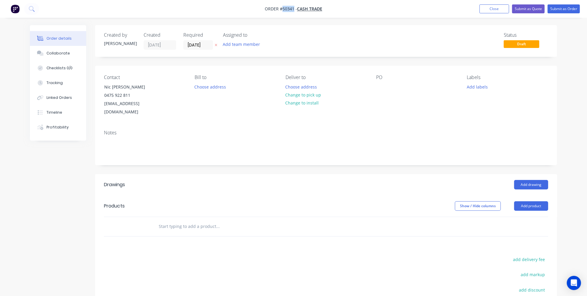
drag, startPoint x: 293, startPoint y: 8, endPoint x: 282, endPoint y: 8, distance: 10.9
click at [282, 8] on span "Order #50341 -" at bounding box center [281, 9] width 32 height 6
copy span "50341"
click at [261, 185] on header "Drawings Add drawing" at bounding box center [326, 184] width 462 height 21
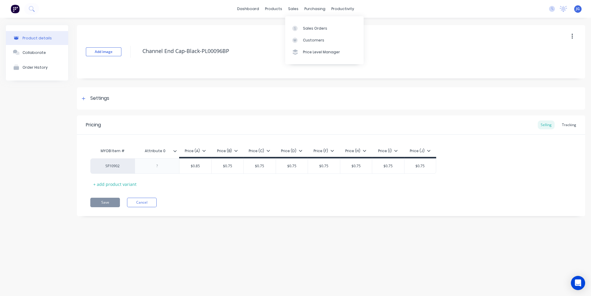
click at [300, 22] on div "Sales Orders Customers Price Level Manager" at bounding box center [324, 40] width 78 height 48
click at [302, 25] on link "Sales Orders" at bounding box center [324, 28] width 78 height 12
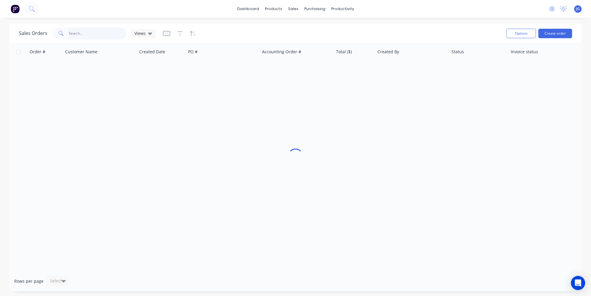
click at [77, 33] on input "text" at bounding box center [98, 34] width 58 height 12
paste input "50015"
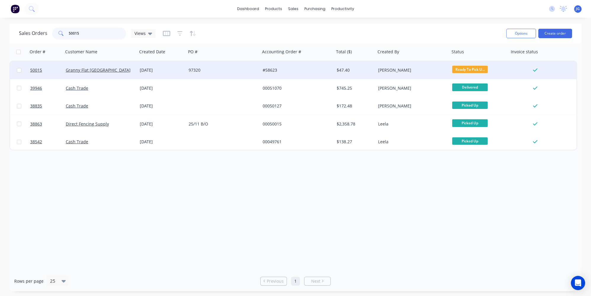
type input "50015"
click at [110, 74] on div "Granny Flat [GEOGRAPHIC_DATA]" at bounding box center [100, 70] width 74 height 18
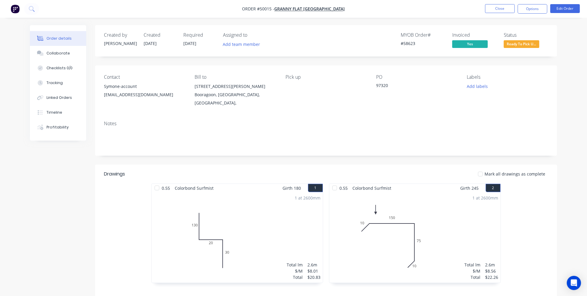
drag, startPoint x: 392, startPoint y: 84, endPoint x: 373, endPoint y: 90, distance: 19.4
click at [373, 90] on div "Contact Symone-account [EMAIL_ADDRESS][DOMAIN_NAME] [PERSON_NAME] to [STREET_AD…" at bounding box center [326, 90] width 462 height 51
copy div "97320"
